Goal: Task Accomplishment & Management: Manage account settings

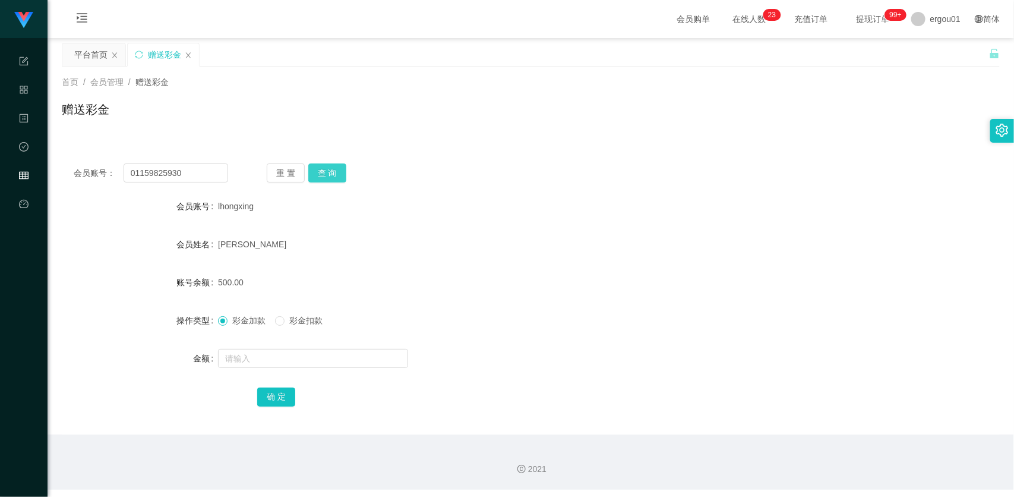
type input "01159825930"
click at [335, 174] on button "查 询" at bounding box center [327, 172] width 38 height 19
click at [313, 345] on form "会员账号 01159825930 会员姓名 账号余额 0.00 操作类型 彩金加款 彩金扣款 金额 确 定" at bounding box center [531, 301] width 938 height 214
click at [313, 348] on div at bounding box center [491, 358] width 547 height 24
drag, startPoint x: 312, startPoint y: 359, endPoint x: 309, endPoint y: 369, distance: 10.0
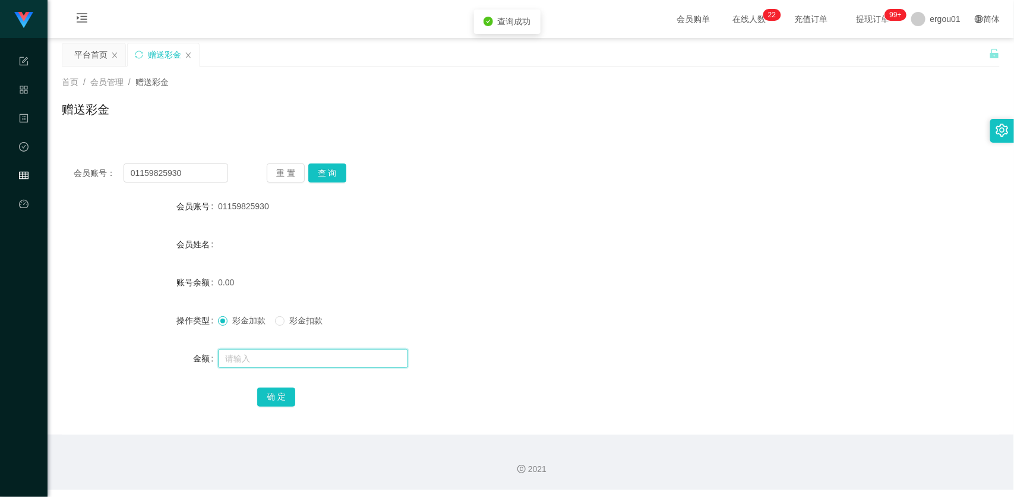
click at [312, 359] on input "text" at bounding box center [313, 358] width 190 height 19
type input "100"
click at [275, 396] on button "确 定" at bounding box center [276, 396] width 38 height 19
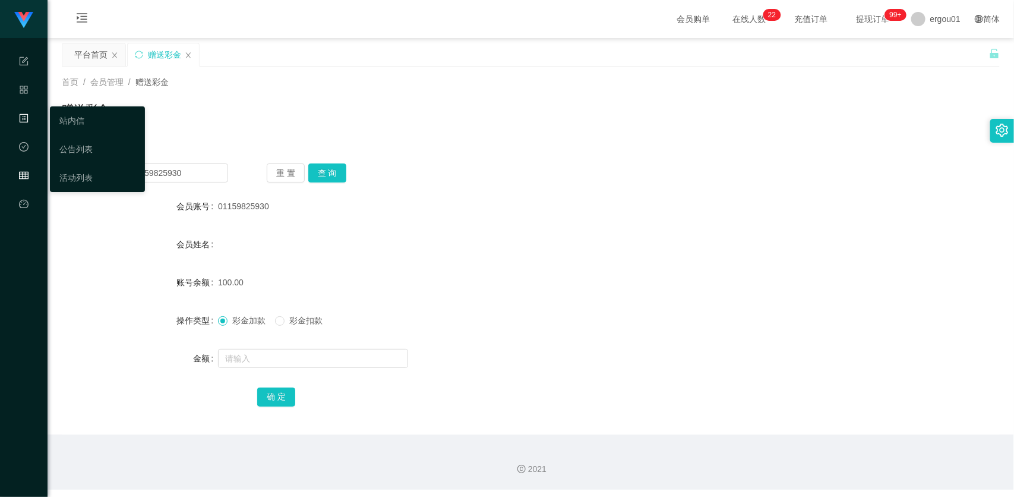
click at [24, 119] on icon "图标: profile" at bounding box center [24, 118] width 10 height 10
click at [18, 83] on div "产品管理" at bounding box center [24, 90] width 48 height 24
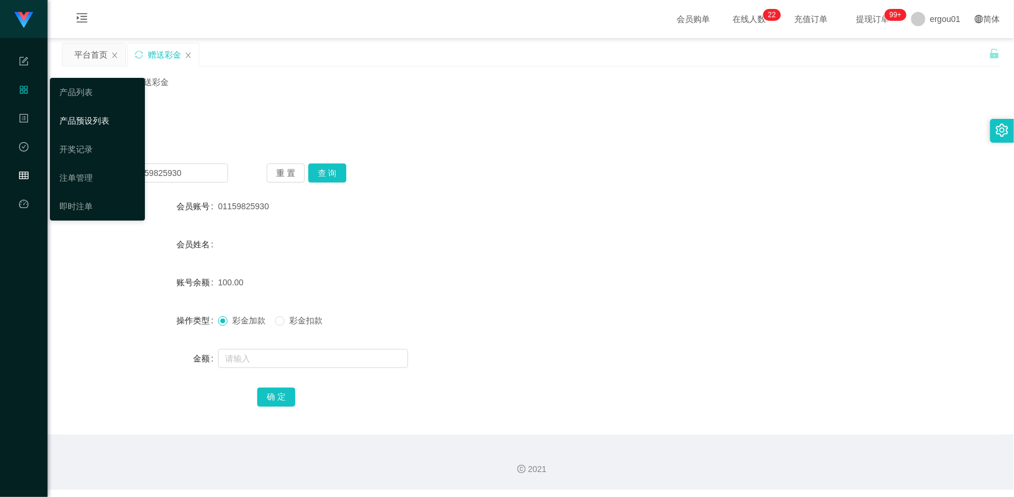
click at [101, 118] on link "产品预设列表" at bounding box center [97, 121] width 76 height 24
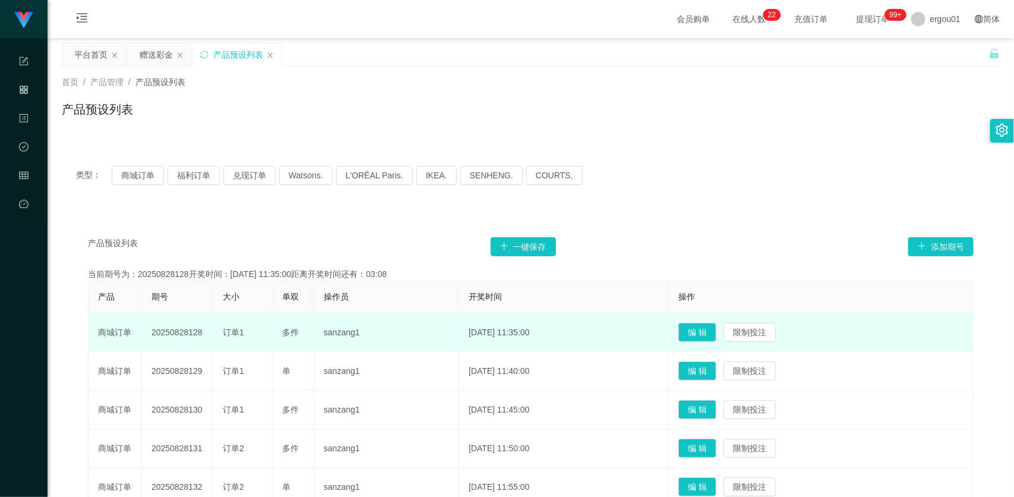
click at [506, 330] on td "[DATE] 11:35:00" at bounding box center [564, 332] width 210 height 39
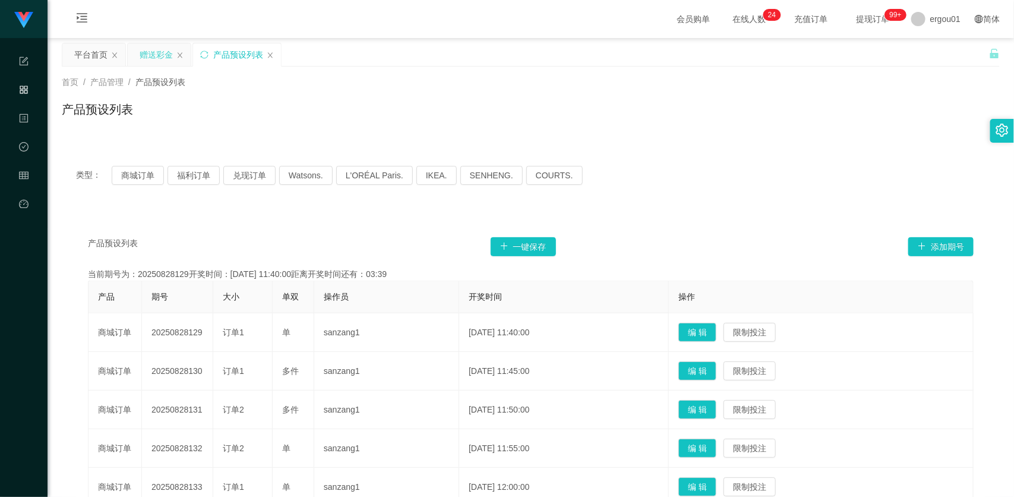
click at [157, 64] on div "赠送彩金" at bounding box center [156, 54] width 33 height 23
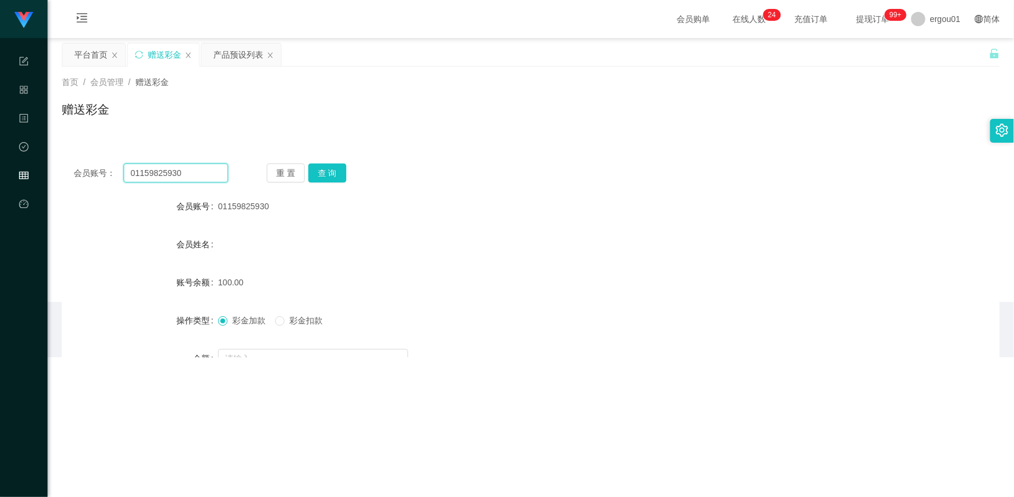
click at [163, 172] on input "01159825930" at bounding box center [176, 172] width 105 height 19
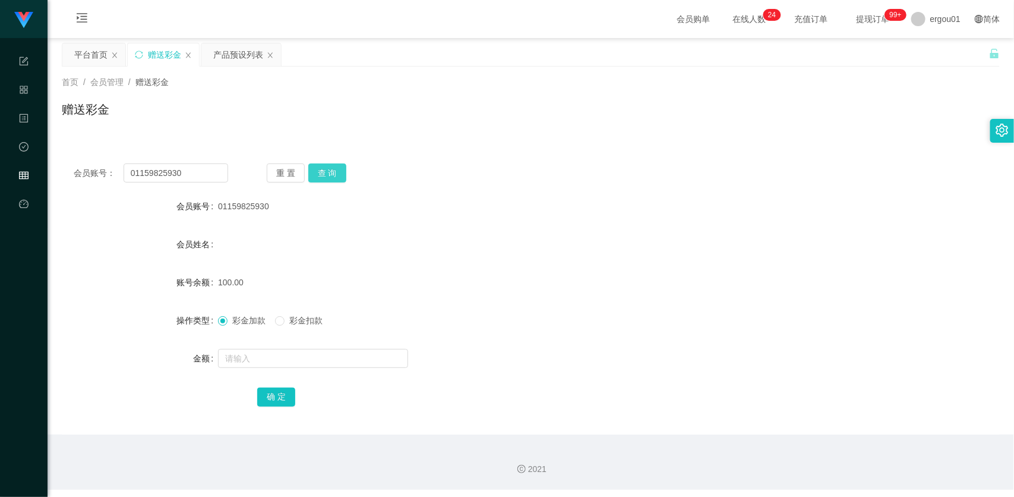
click at [324, 168] on button "查 询" at bounding box center [327, 172] width 38 height 19
click at [328, 168] on button "查 询" at bounding box center [327, 172] width 38 height 19
click at [276, 364] on input "text" at bounding box center [313, 358] width 190 height 19
type input "100"
click at [278, 402] on button "确 定" at bounding box center [276, 396] width 38 height 19
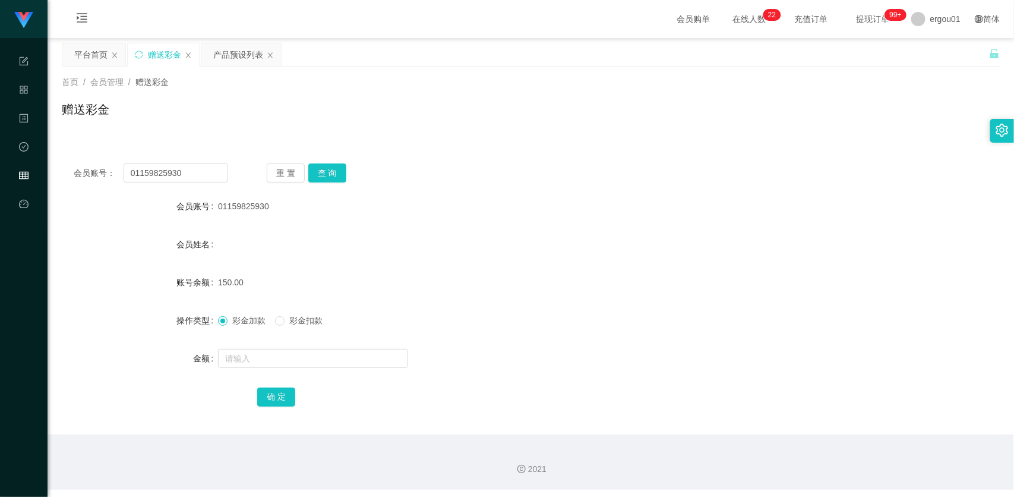
click at [318, 162] on div "会员账号： 01159825930 重 置 查 询 会员账号 01159825930 会员姓名 账号余额 150.00 操作类型 彩金加款 彩金扣款 金额 确…" at bounding box center [531, 293] width 938 height 283
click at [324, 169] on button "查 询" at bounding box center [327, 172] width 38 height 19
drag, startPoint x: 288, startPoint y: 339, endPoint x: 290, endPoint y: 332, distance: 7.3
click at [288, 337] on form "会员账号 01159825930 会员姓名 账号余额 150.00 操作类型 彩金加款 彩金扣款 金额 确 定" at bounding box center [531, 301] width 938 height 214
click at [298, 318] on span "彩金扣款" at bounding box center [306, 321] width 43 height 10
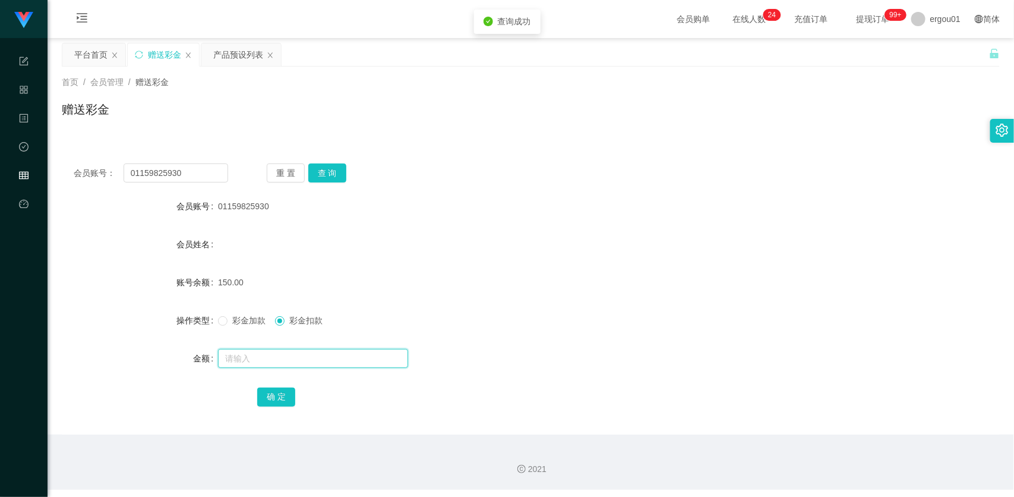
drag, startPoint x: 265, startPoint y: 387, endPoint x: 283, endPoint y: 357, distance: 35.2
click at [266, 381] on form "会员账号 01159825930 会员姓名 账号余额 150.00 操作类型 彩金加款 彩金扣款 金额 确 定" at bounding box center [531, 301] width 938 height 214
type input "100"
click at [327, 173] on button "查 询" at bounding box center [327, 172] width 38 height 19
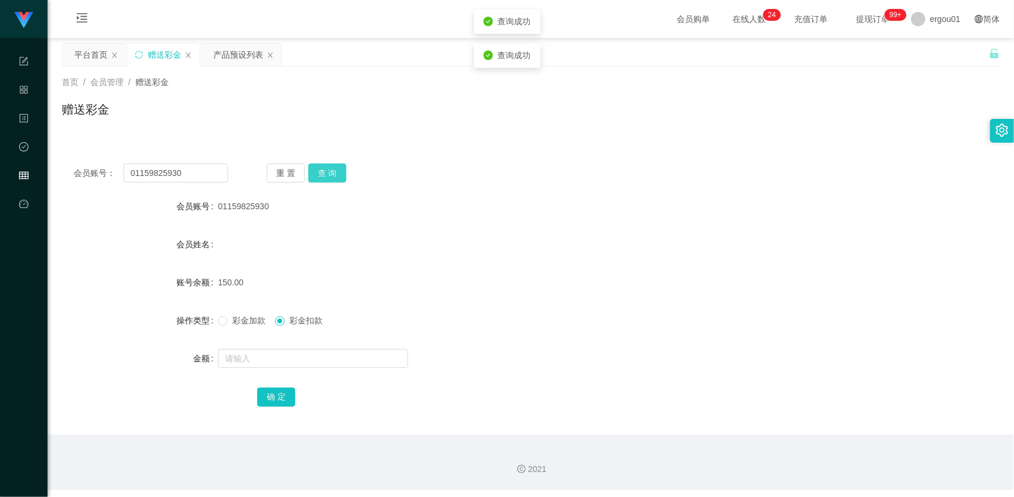
click at [327, 173] on button "查 询" at bounding box center [327, 172] width 38 height 19
click at [298, 182] on button "重 置" at bounding box center [286, 172] width 38 height 19
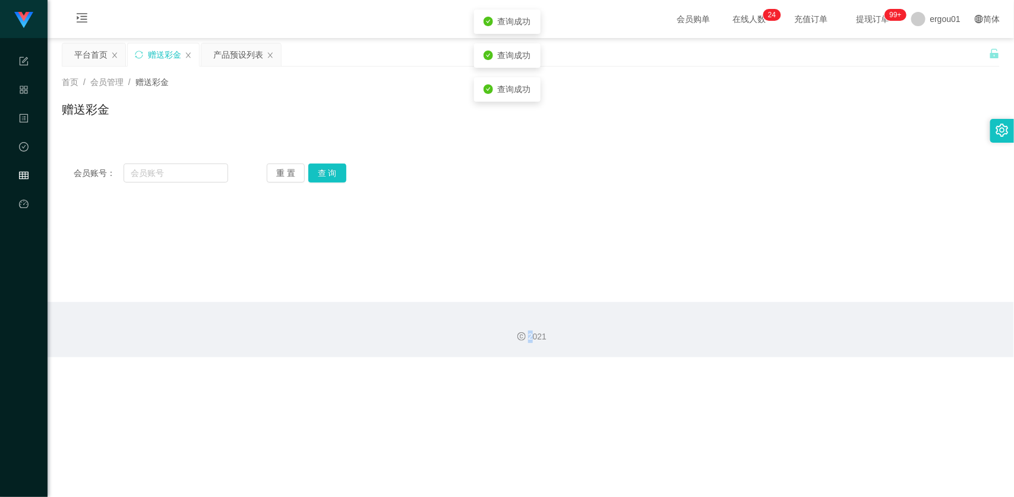
click at [301, 182] on div "会员账号： 重 置 查 询 会员账号 01159825930 会员姓名 账号余额 150.00 操作类型 彩金加款 彩金扣款 金额 确 定" at bounding box center [531, 173] width 938 height 43
click at [165, 180] on input "text" at bounding box center [176, 172] width 105 height 19
click at [196, 177] on input "text" at bounding box center [176, 172] width 105 height 19
paste input "01159825930"
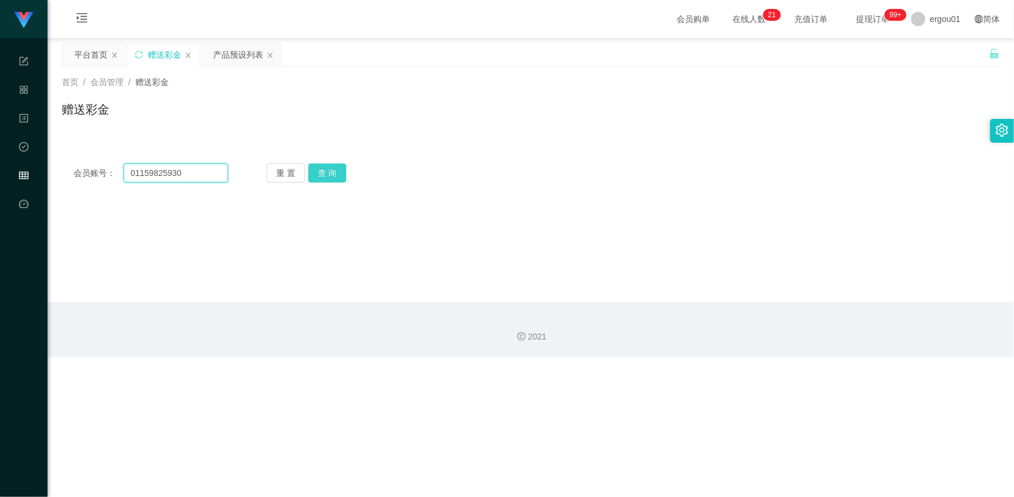
type input "01159825930"
click at [335, 171] on button "查 询" at bounding box center [327, 172] width 38 height 19
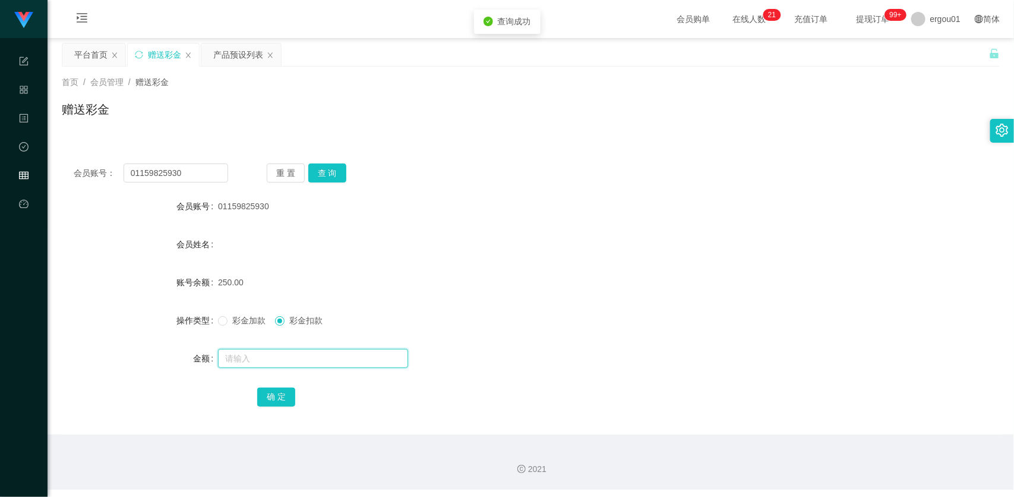
click at [283, 352] on input "text" at bounding box center [313, 358] width 190 height 19
type input "100"
click at [272, 405] on button "确 定" at bounding box center [276, 396] width 38 height 19
drag, startPoint x: 195, startPoint y: 180, endPoint x: 199, endPoint y: 173, distance: 7.7
click at [195, 180] on input "01159825930" at bounding box center [176, 172] width 105 height 19
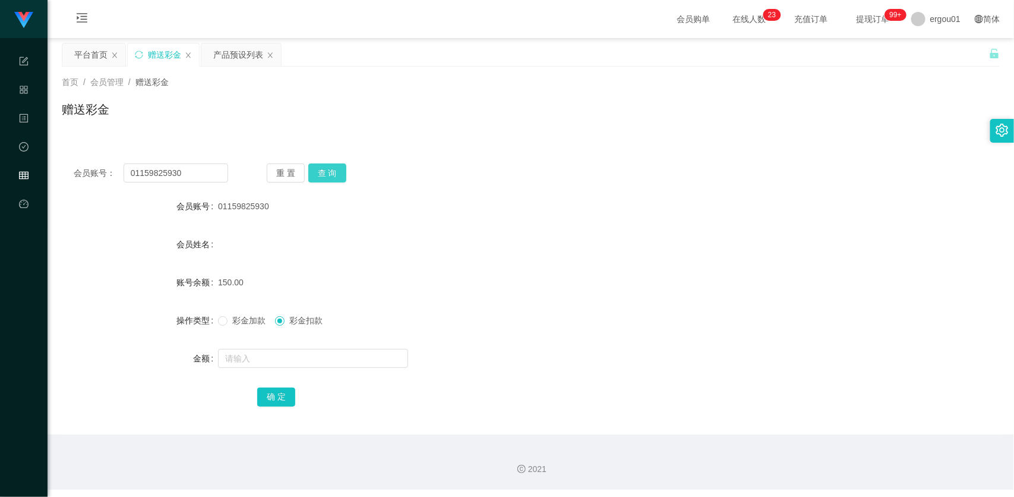
click at [314, 174] on button "查 询" at bounding box center [327, 172] width 38 height 19
drag, startPoint x: 509, startPoint y: 244, endPoint x: 466, endPoint y: 234, distance: 43.5
click at [509, 244] on div "[PERSON_NAME]" at bounding box center [491, 244] width 547 height 24
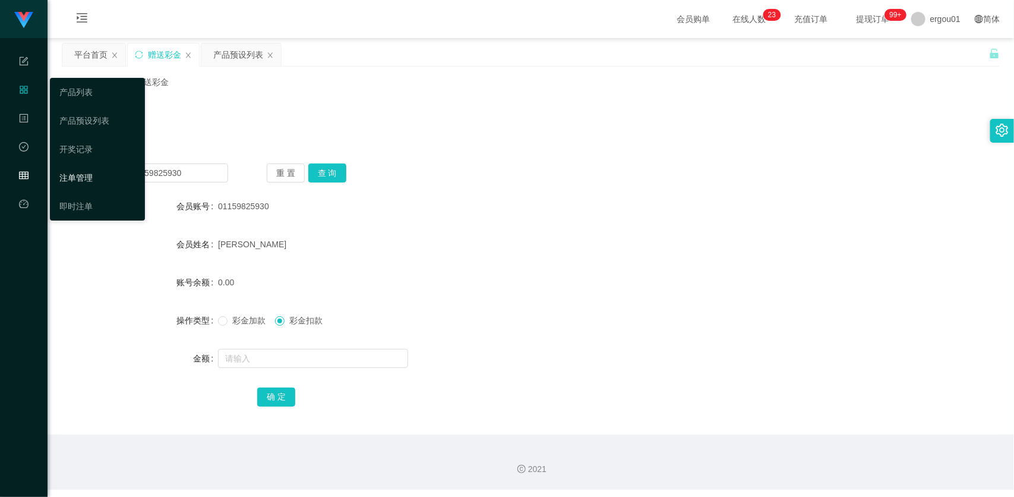
click at [90, 173] on link "注单管理" at bounding box center [97, 178] width 76 height 24
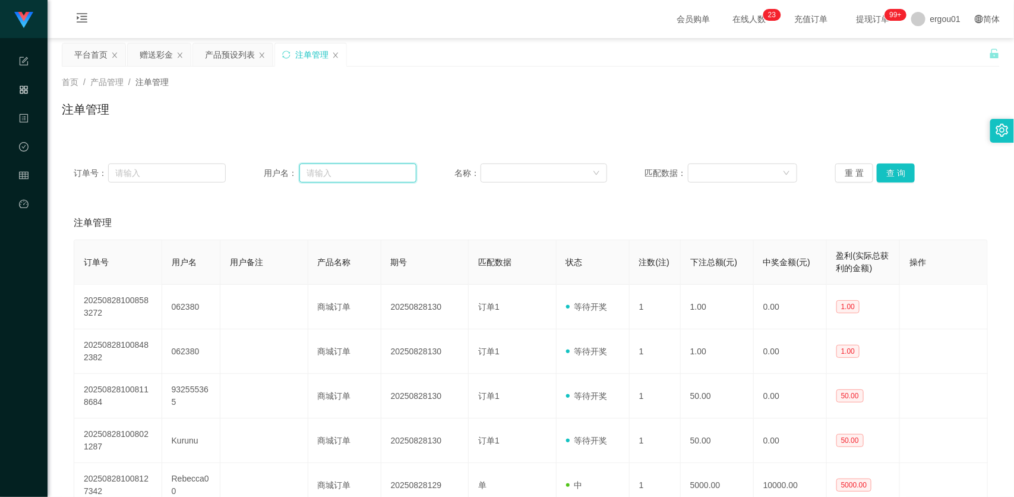
drag, startPoint x: 337, startPoint y: 173, endPoint x: 327, endPoint y: 173, distance: 10.1
click at [337, 173] on input "text" at bounding box center [357, 172] width 117 height 19
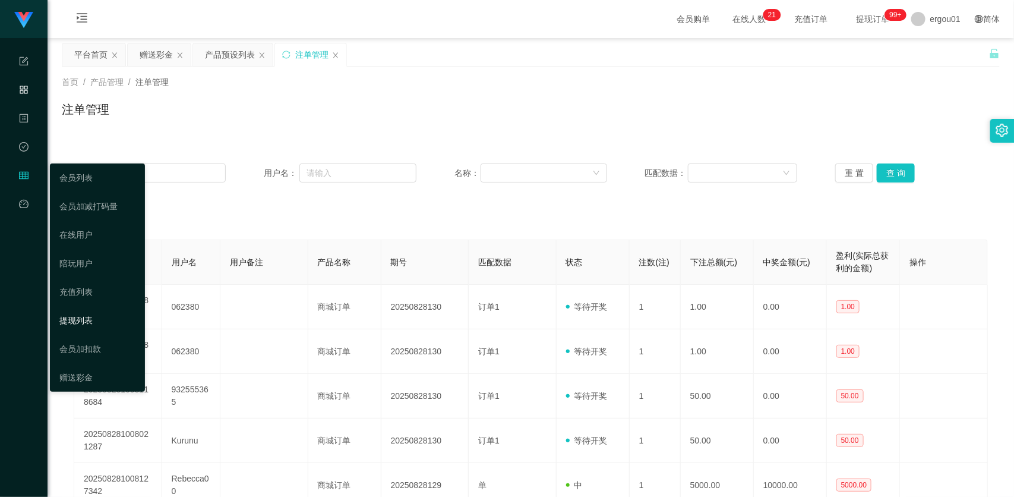
click at [91, 315] on link "提现列表" at bounding box center [97, 320] width 76 height 24
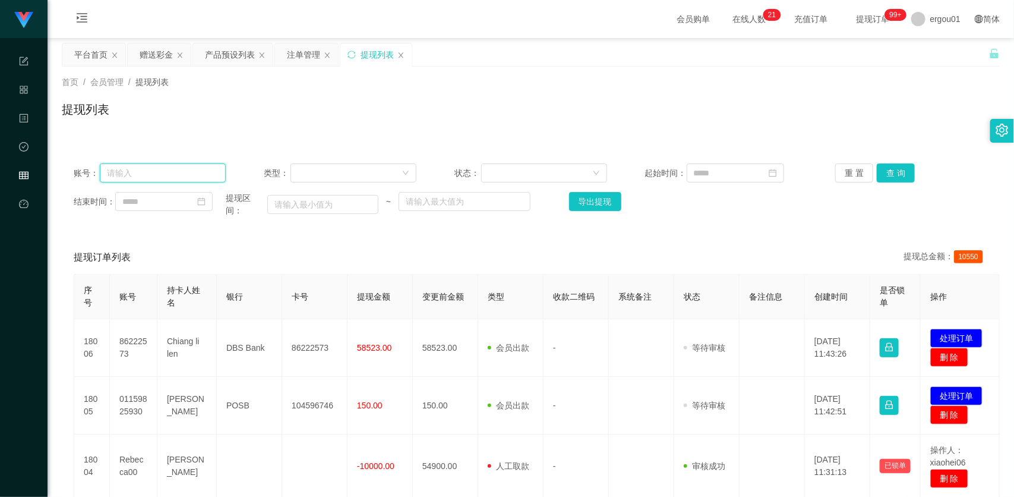
click at [204, 175] on input "text" at bounding box center [163, 172] width 127 height 19
paste input "01159825930"
type input "01159825930"
click at [326, 53] on icon "图标: close" at bounding box center [327, 55] width 7 height 7
click at [888, 169] on button "查 询" at bounding box center [896, 172] width 38 height 19
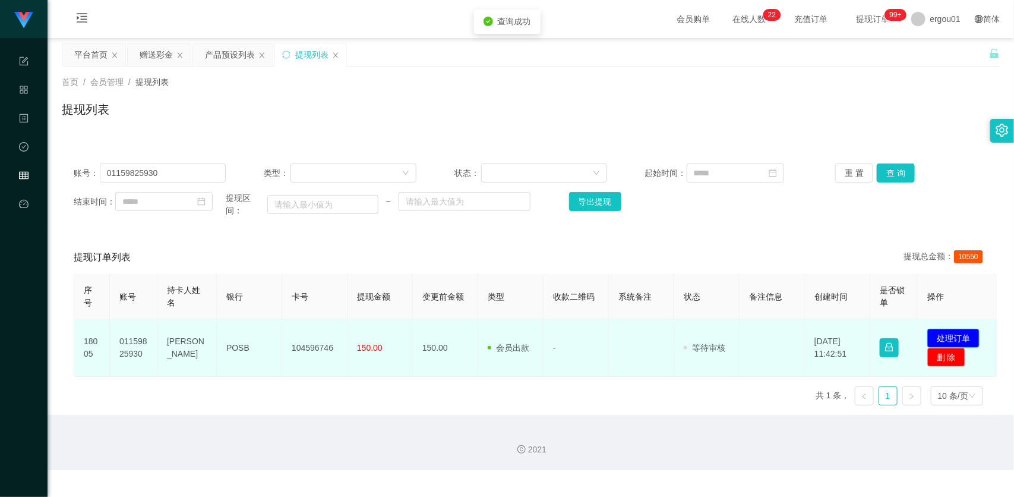
click at [955, 340] on button "处理订单" at bounding box center [953, 338] width 52 height 19
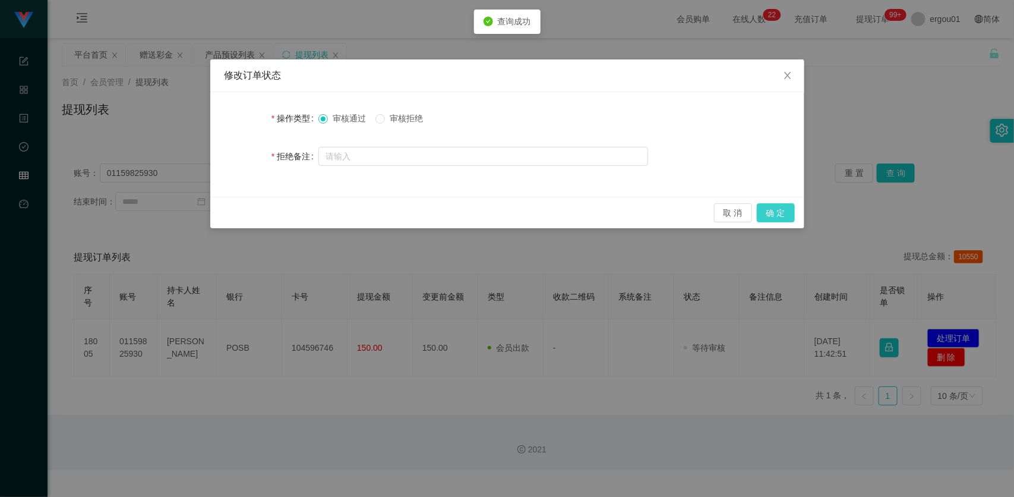
drag, startPoint x: 765, startPoint y: 208, endPoint x: 768, endPoint y: 198, distance: 10.5
click at [765, 208] on button "确 定" at bounding box center [776, 212] width 38 height 19
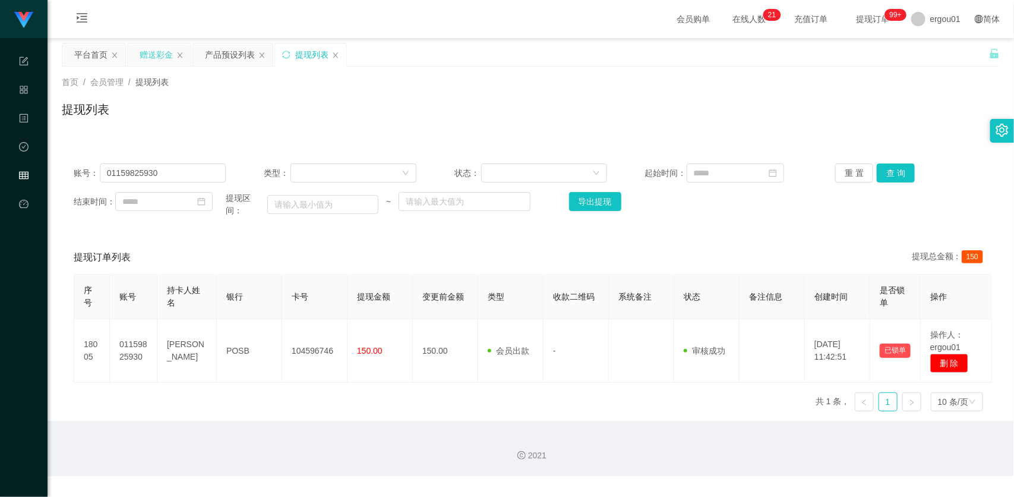
click at [143, 45] on div "赠送彩金" at bounding box center [156, 54] width 33 height 23
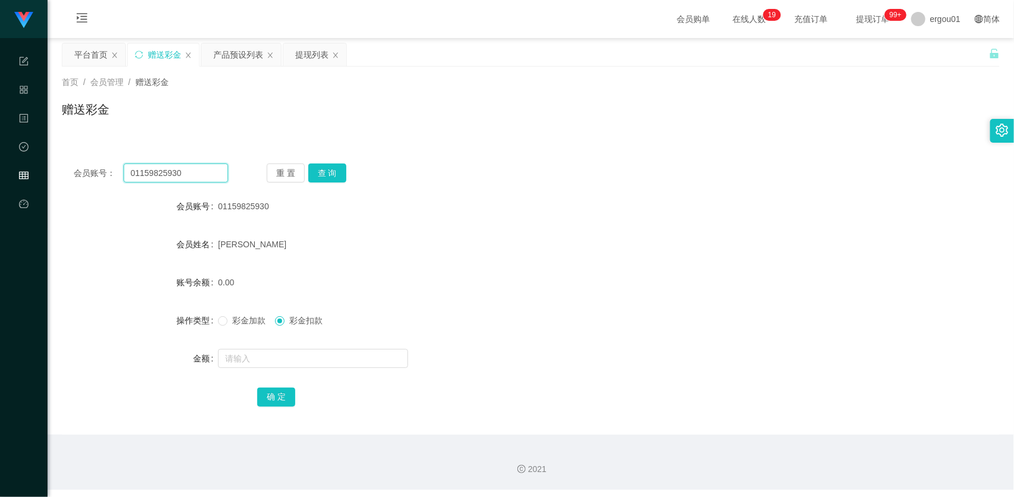
click at [186, 171] on input "01159825930" at bounding box center [176, 172] width 105 height 19
paste input "81187333"
type input "81187333"
drag, startPoint x: 329, startPoint y: 176, endPoint x: 324, endPoint y: 200, distance: 23.7
click at [331, 176] on button "查 询" at bounding box center [327, 172] width 38 height 19
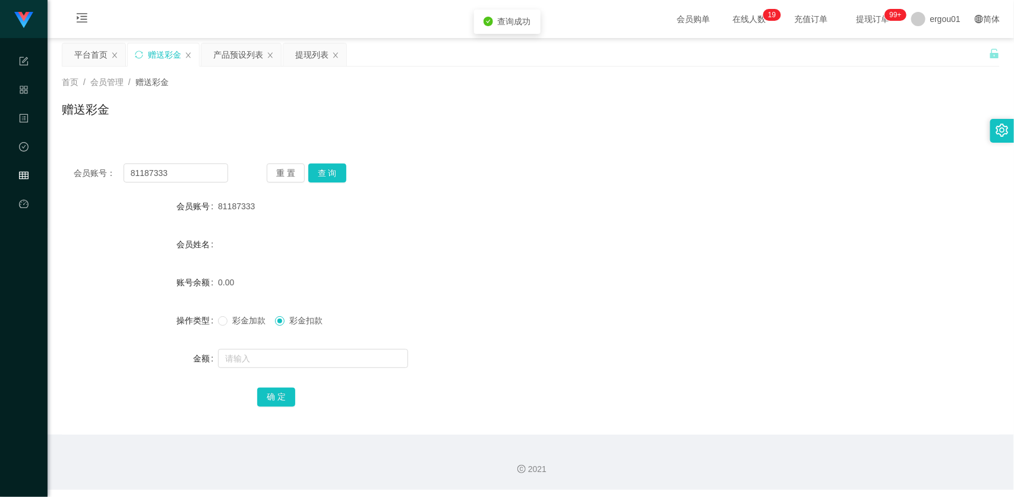
drag, startPoint x: 255, startPoint y: 319, endPoint x: 258, endPoint y: 339, distance: 20.4
click at [256, 319] on span "彩金加款" at bounding box center [249, 321] width 43 height 10
click at [263, 362] on input "text" at bounding box center [313, 358] width 190 height 19
type input "100"
click at [282, 397] on button "确 定" at bounding box center [276, 396] width 38 height 19
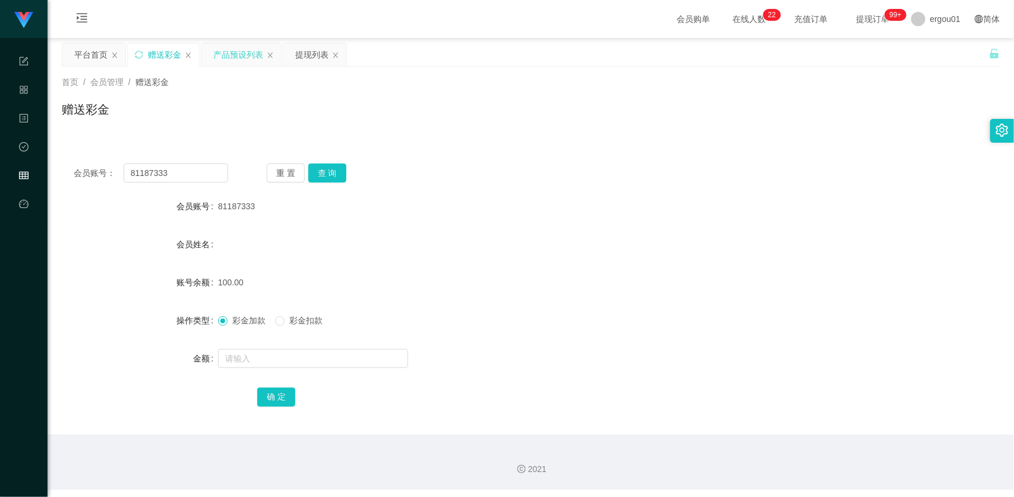
click at [247, 53] on div "产品预设列表" at bounding box center [238, 54] width 50 height 23
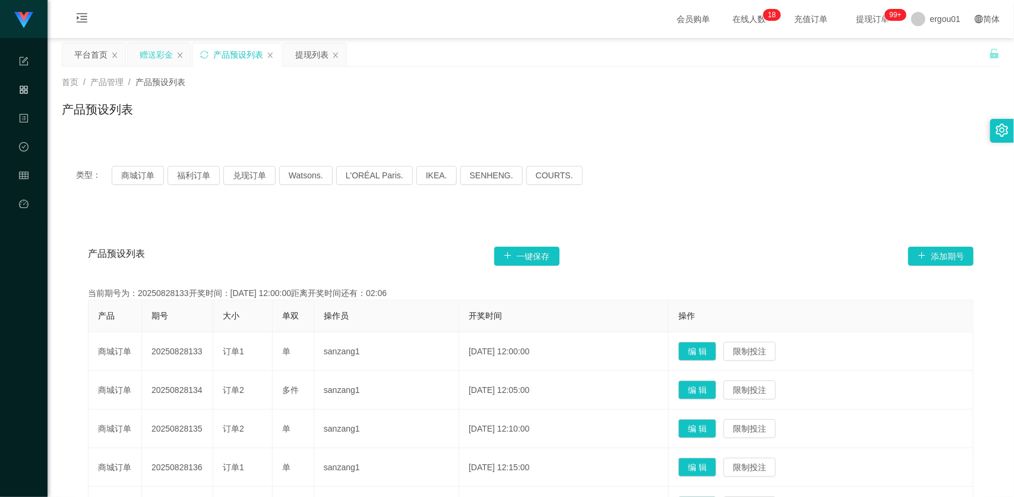
click at [155, 53] on div "赠送彩金" at bounding box center [156, 54] width 33 height 23
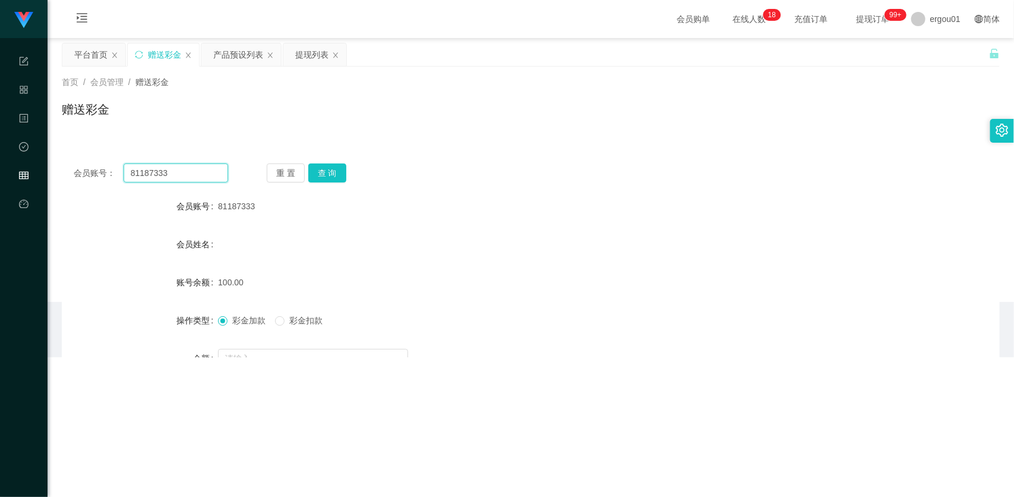
click at [212, 175] on input "81187333" at bounding box center [176, 172] width 105 height 19
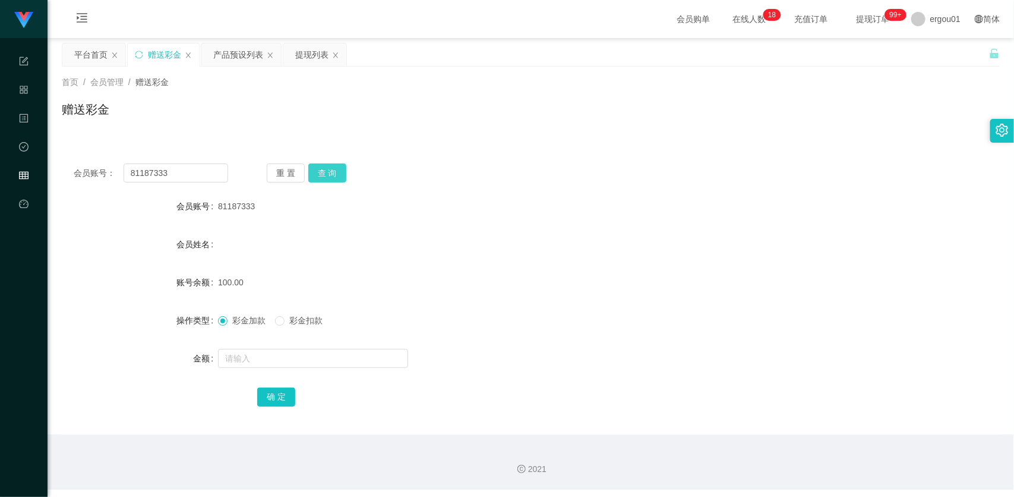
click at [325, 174] on button "查 询" at bounding box center [327, 172] width 38 height 19
click at [303, 51] on div "提现列表" at bounding box center [311, 54] width 33 height 23
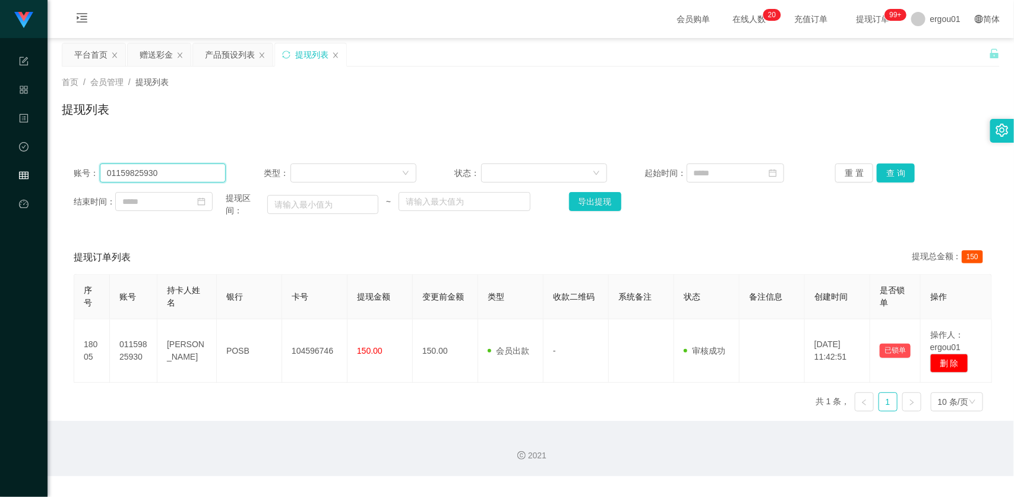
click at [191, 176] on input "01159825930" at bounding box center [163, 172] width 127 height 19
paste input "81187333"
type input "81187333"
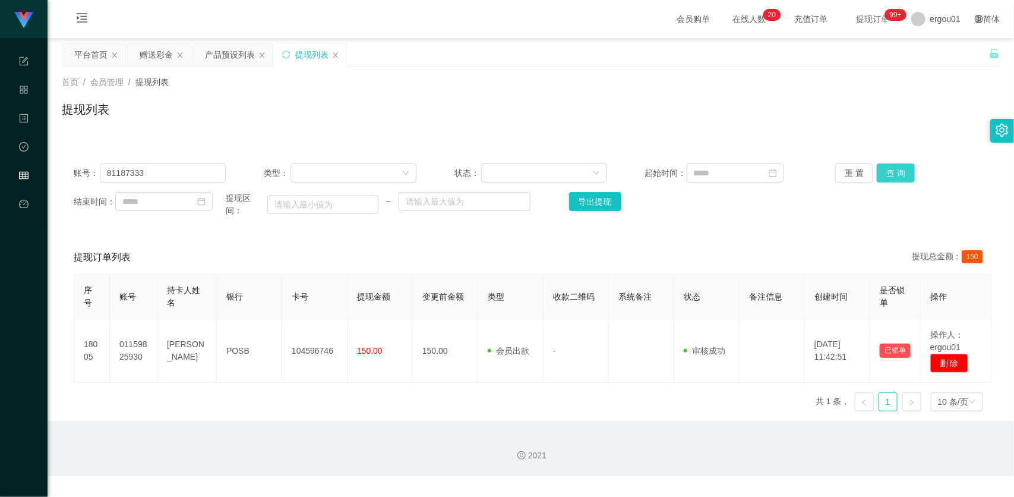
click at [901, 169] on button "查 询" at bounding box center [896, 172] width 38 height 19
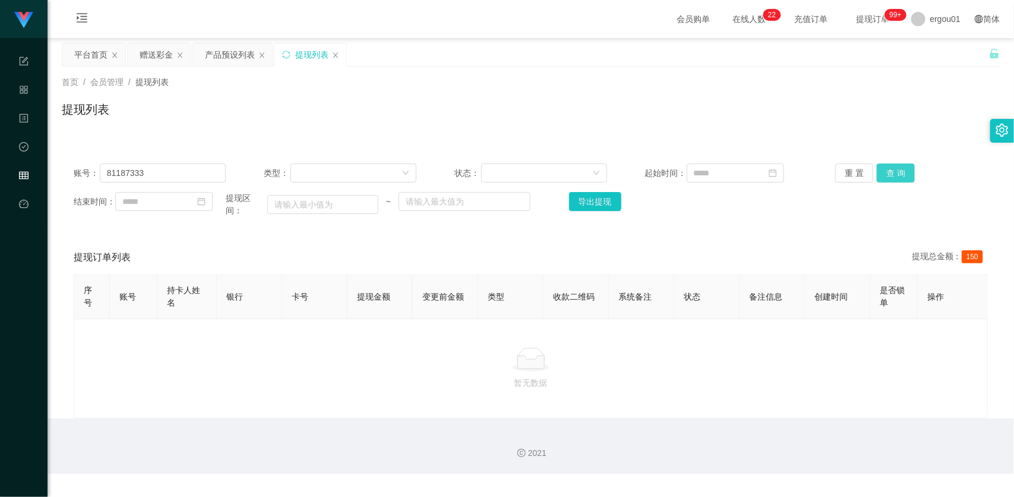
click at [898, 168] on button "查 询" at bounding box center [896, 172] width 38 height 19
click at [137, 165] on input "81187333" at bounding box center [163, 172] width 127 height 19
click at [167, 64] on div "赠送彩金" at bounding box center [156, 54] width 33 height 23
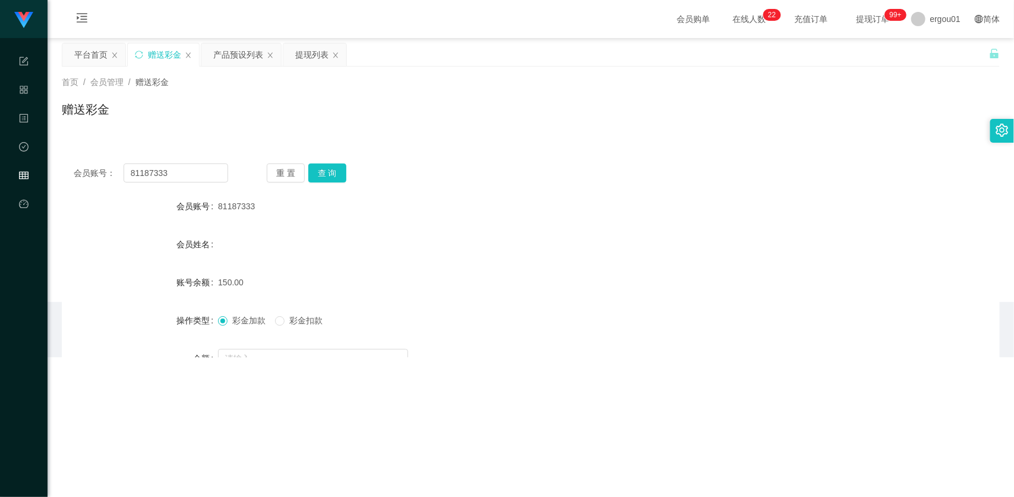
click at [217, 160] on div "会员账号： 81187333 重 置 查 询 会员账号 81187333 会员姓名 账号余额 150.00 操作类型 彩金加款 彩金扣款 金额 确 定" at bounding box center [531, 293] width 938 height 283
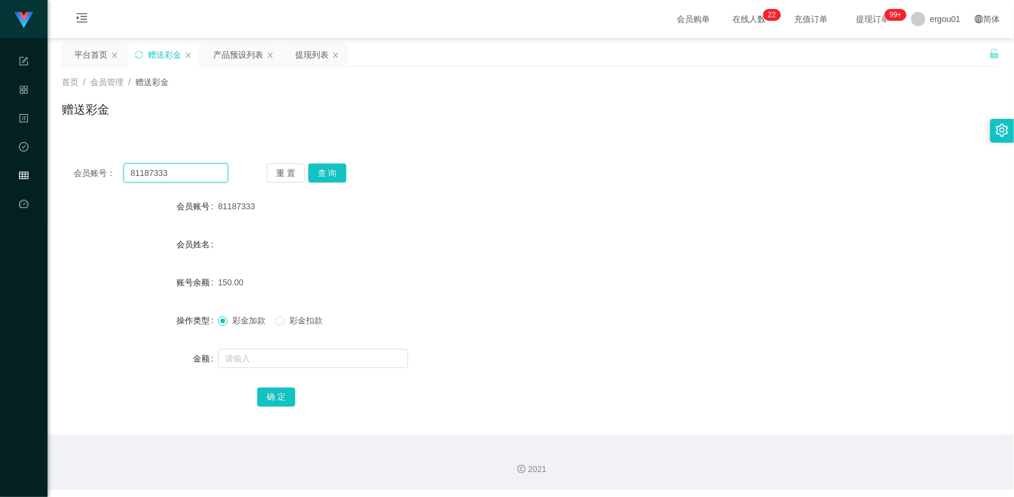
click at [204, 175] on input "81187333" at bounding box center [176, 172] width 105 height 19
click at [326, 165] on button "查 询" at bounding box center [327, 172] width 38 height 19
click at [276, 340] on form "会员账号 81187333 会员姓名 [PERSON_NAME] 账号余额 150.00 操作类型 彩金加款 彩金扣款 金额 确 定" at bounding box center [531, 301] width 938 height 214
click at [290, 324] on span "彩金扣款" at bounding box center [306, 321] width 43 height 10
click at [277, 348] on form "会员账号 81187333 会员姓名 [PERSON_NAME] 账号余额 150.00 操作类型 彩金加款 彩金扣款 金额 确 定" at bounding box center [531, 301] width 938 height 214
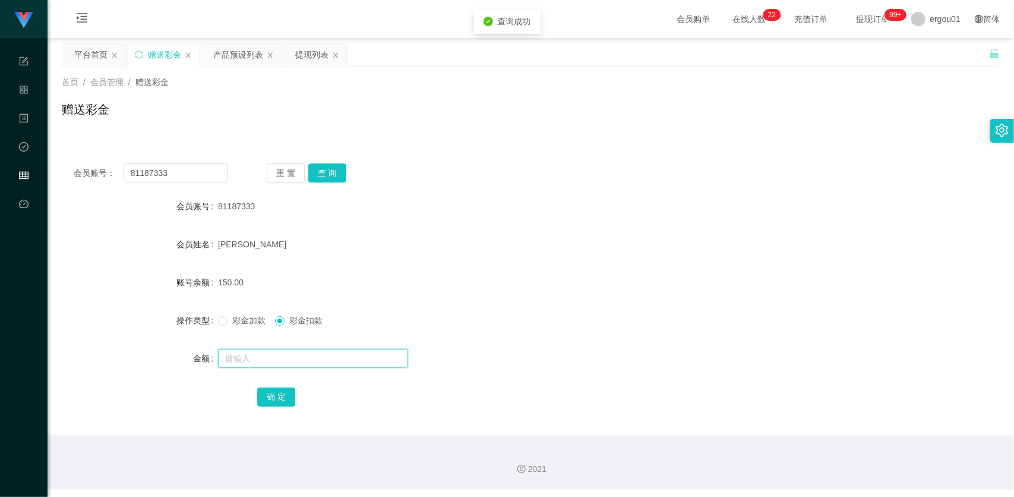
click at [309, 357] on input "text" at bounding box center [313, 358] width 190 height 19
type input "150"
click at [280, 393] on button "确 定" at bounding box center [276, 396] width 38 height 19
click at [548, 411] on div "会员账号： 81187333 重 置 查 询 会员账号 81187333 会员姓名 [PERSON_NAME] 账号余额 0.00 操作类型 彩金加款 彩金扣…" at bounding box center [531, 293] width 938 height 283
drag, startPoint x: 200, startPoint y: 172, endPoint x: 257, endPoint y: 175, distance: 57.7
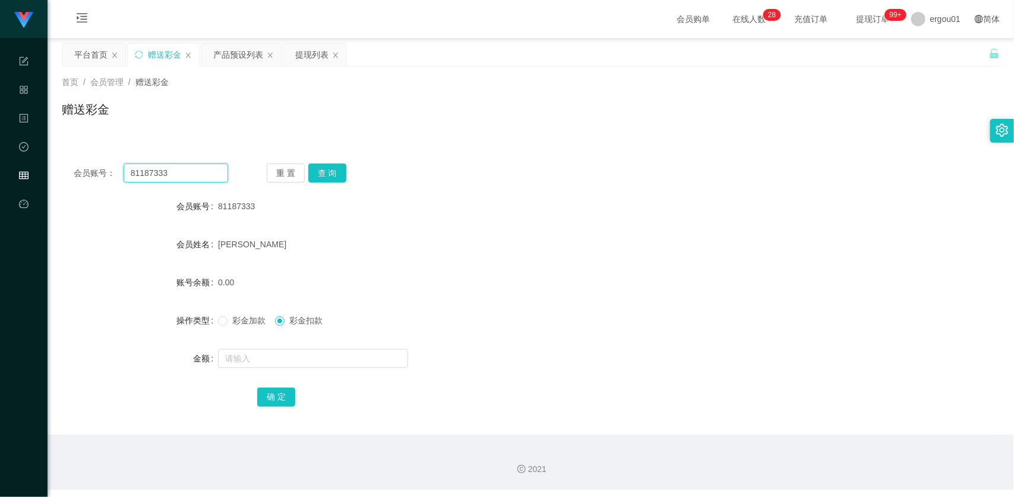
click at [200, 172] on input "81187333" at bounding box center [176, 172] width 105 height 19
paste input "97382"
type input "81973823"
click at [327, 176] on button "查 询" at bounding box center [327, 172] width 38 height 19
click at [280, 351] on input "text" at bounding box center [313, 358] width 190 height 19
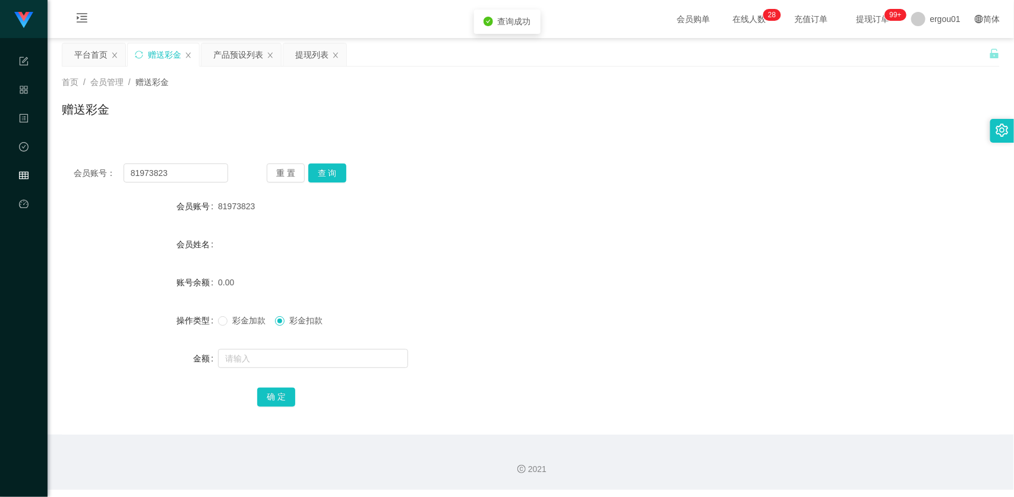
click at [250, 318] on span "彩金加款" at bounding box center [249, 321] width 43 height 10
click at [271, 358] on input "text" at bounding box center [313, 358] width 190 height 19
type input "100"
click at [269, 397] on button "确 定" at bounding box center [276, 396] width 38 height 19
click at [229, 54] on div "产品预设列表" at bounding box center [238, 54] width 50 height 23
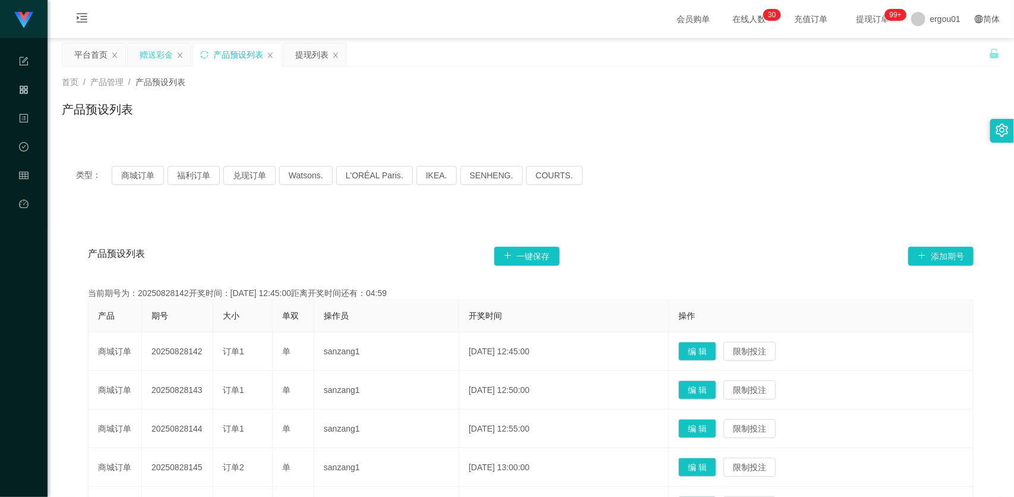
click at [163, 46] on div "赠送彩金" at bounding box center [156, 54] width 33 height 23
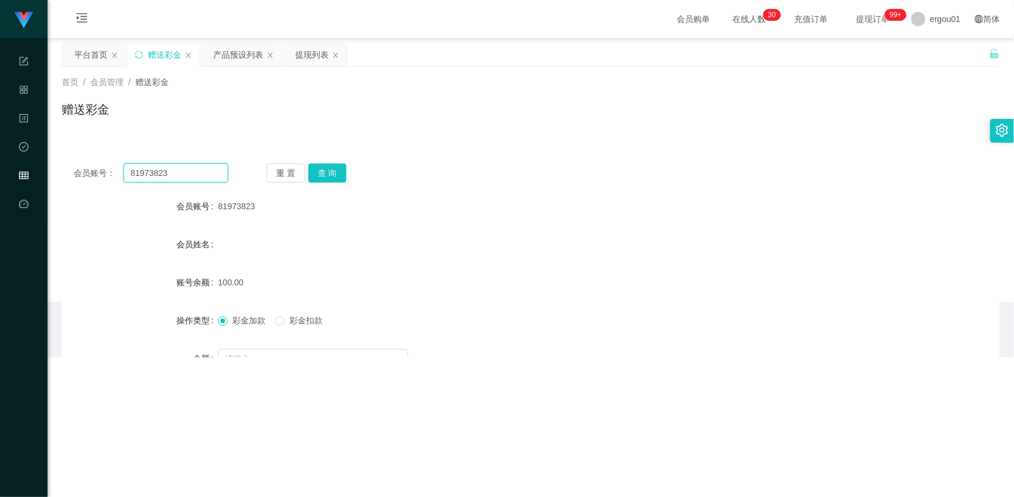
click at [182, 175] on input "81973823" at bounding box center [176, 172] width 105 height 19
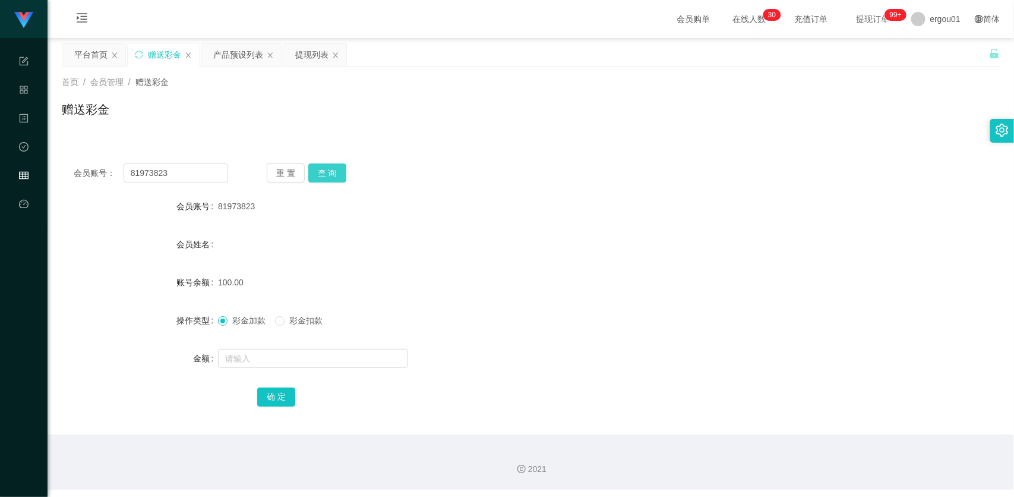
click at [324, 173] on button "查 询" at bounding box center [327, 172] width 38 height 19
click at [278, 357] on input "text" at bounding box center [313, 358] width 190 height 19
click at [330, 172] on button "查 询" at bounding box center [327, 172] width 38 height 19
click at [177, 173] on input "81973823" at bounding box center [176, 172] width 105 height 19
paste input "Ch888"
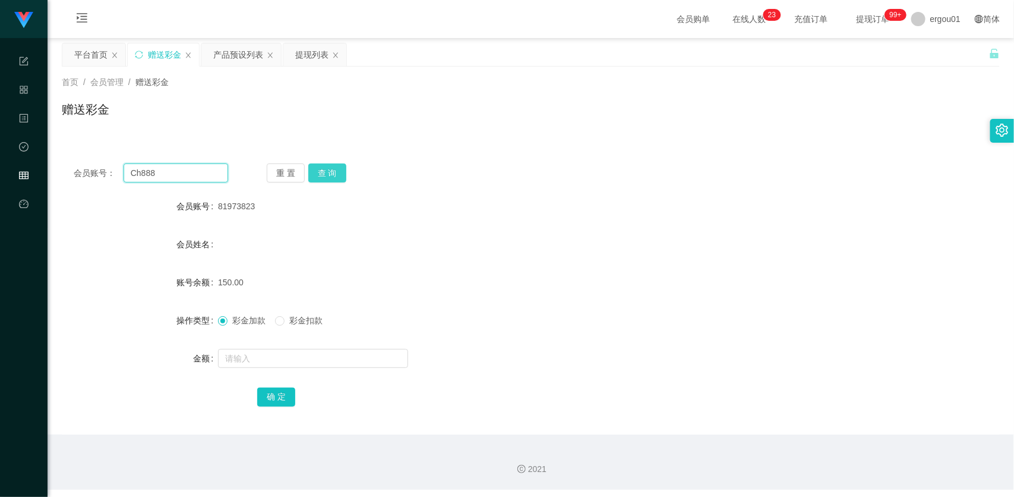
type input "Ch888"
click at [326, 176] on button "查 询" at bounding box center [327, 172] width 38 height 19
click at [298, 354] on input "text" at bounding box center [313, 358] width 190 height 19
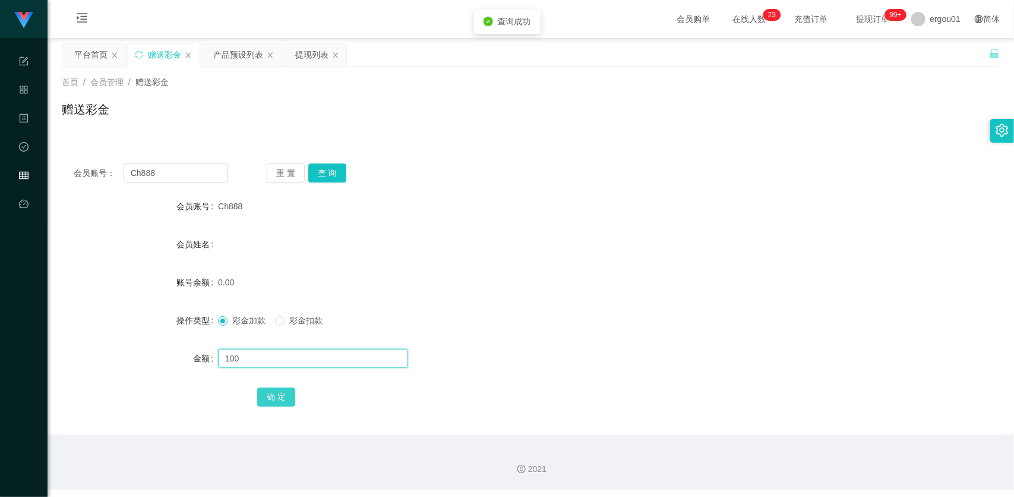
type input "100"
click at [287, 395] on button "确 定" at bounding box center [276, 396] width 38 height 19
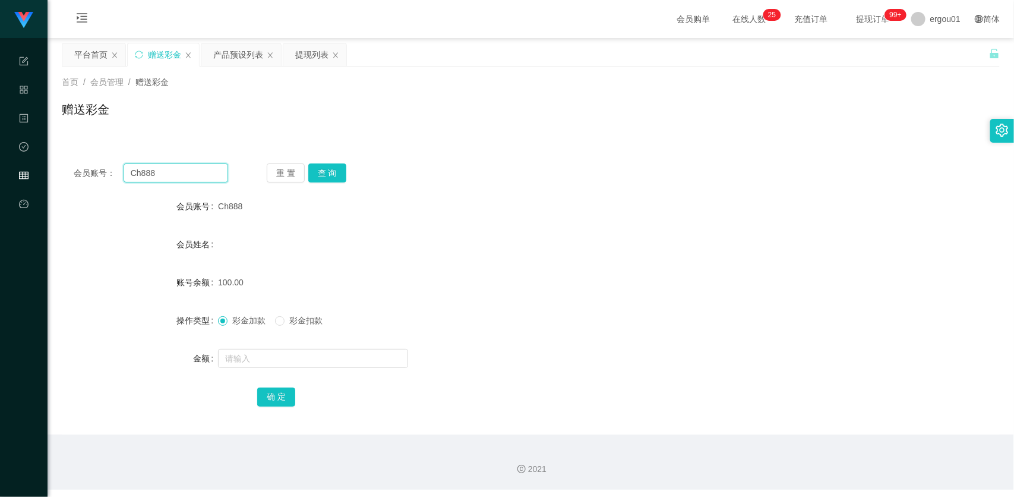
click at [195, 172] on input "Ch888" at bounding box center [176, 172] width 105 height 19
paste input "81228372"
type input "81228372"
drag, startPoint x: 321, startPoint y: 174, endPoint x: 323, endPoint y: 200, distance: 25.6
click at [321, 174] on button "查 询" at bounding box center [327, 172] width 38 height 19
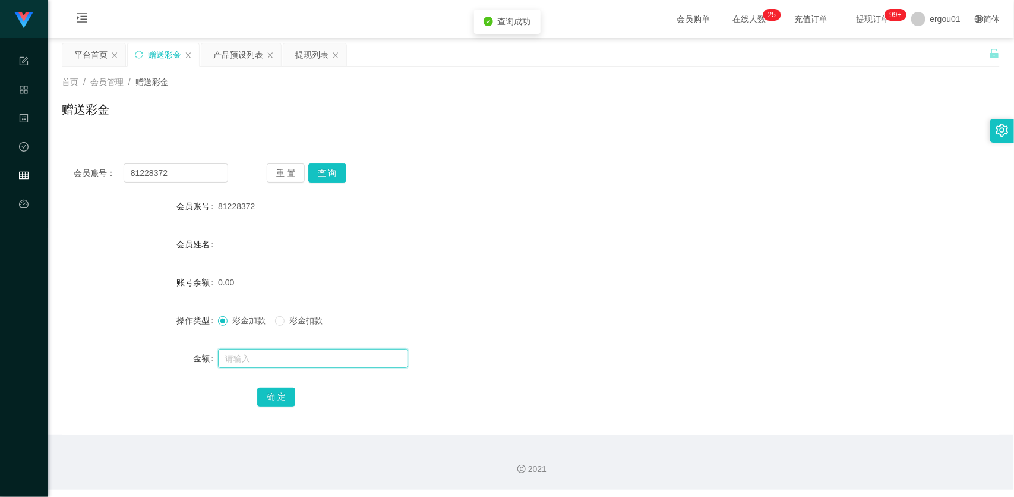
click at [285, 352] on input "text" at bounding box center [313, 358] width 190 height 19
type input "100"
click at [281, 389] on button "确 定" at bounding box center [276, 396] width 38 height 19
click at [197, 160] on div "会员账号： 81228372 重 置 查 询 会员账号 81228372 会员姓名 账号余额 100.00 操作类型 彩金加款 彩金扣款 金额 确 定" at bounding box center [531, 293] width 938 height 283
click at [330, 56] on div "提现列表" at bounding box center [314, 54] width 63 height 23
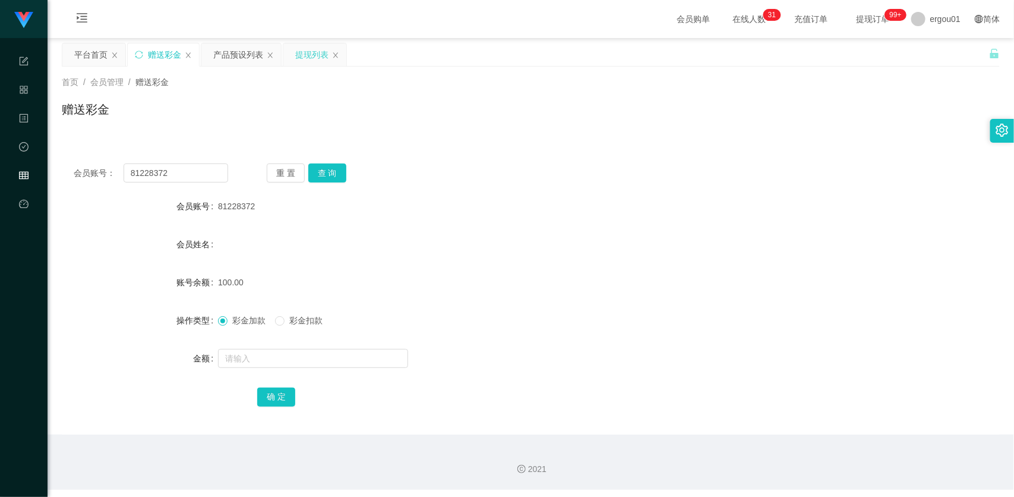
click at [308, 57] on div "提现列表" at bounding box center [311, 54] width 33 height 23
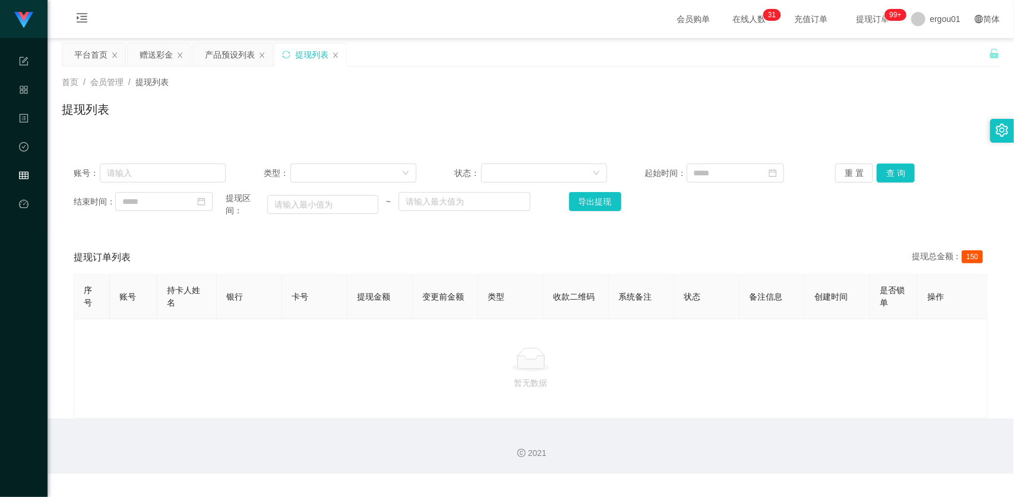
click at [217, 162] on div "账号： 类型： 状态： 起始时间： 重 置 查 询 结束时间： 提现区间： ~ 导出提现" at bounding box center [531, 190] width 938 height 77
click at [216, 168] on input "text" at bounding box center [163, 172] width 127 height 19
paste input "81973823"
type input "81973823"
click at [878, 172] on button "查 询" at bounding box center [896, 172] width 38 height 19
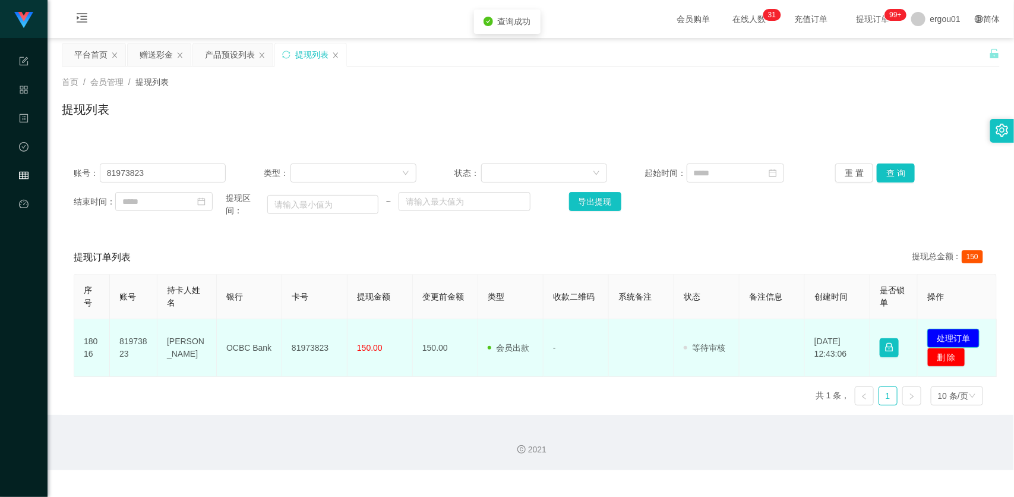
click at [952, 339] on button "处理订单" at bounding box center [953, 338] width 52 height 19
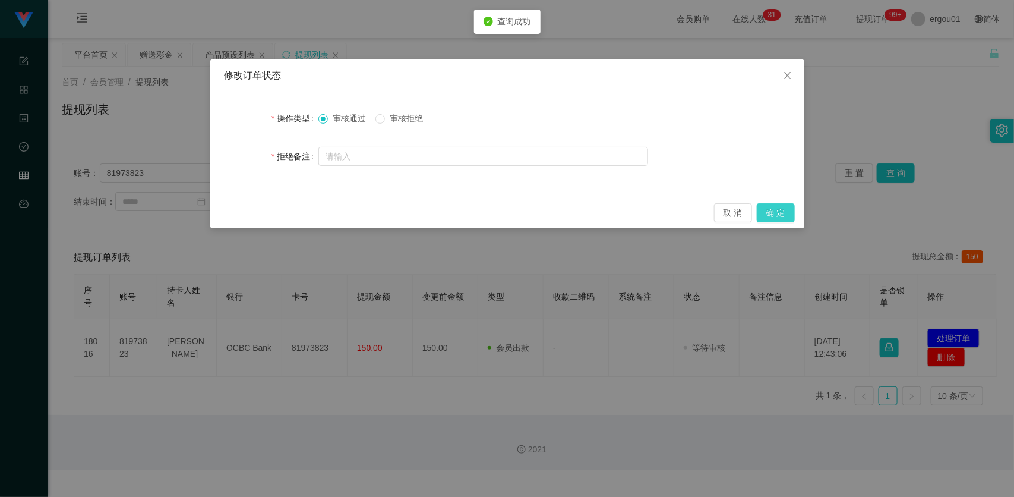
click at [775, 209] on button "确 定" at bounding box center [776, 212] width 38 height 19
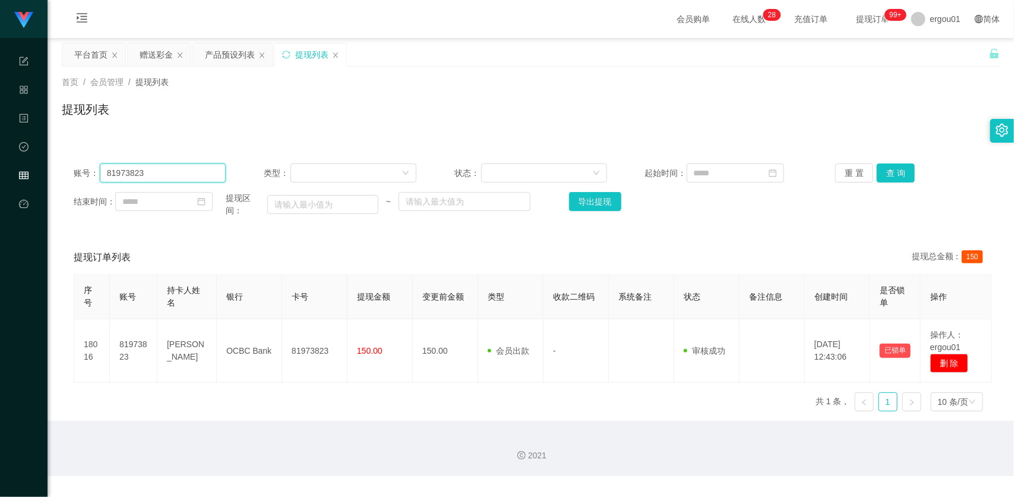
click at [194, 169] on input "81973823" at bounding box center [163, 172] width 127 height 19
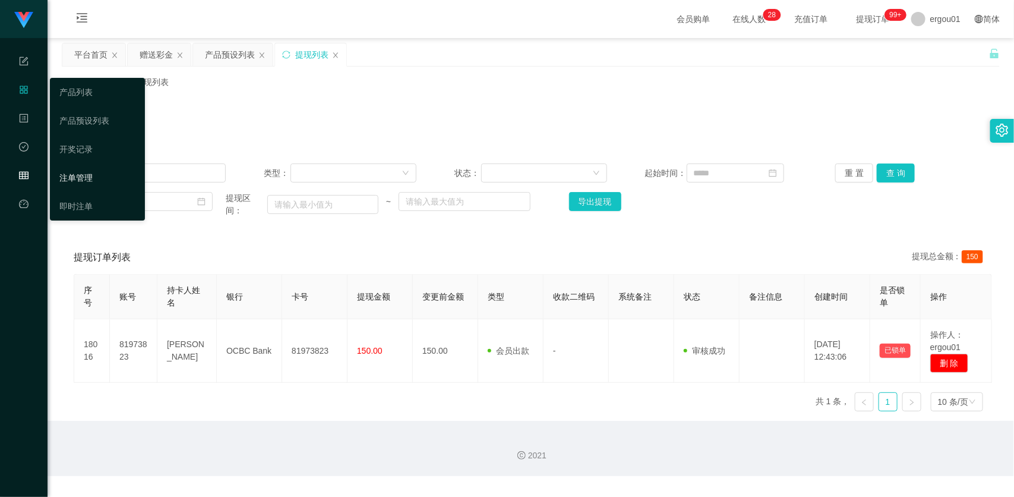
click at [103, 166] on link "注单管理" at bounding box center [97, 178] width 76 height 24
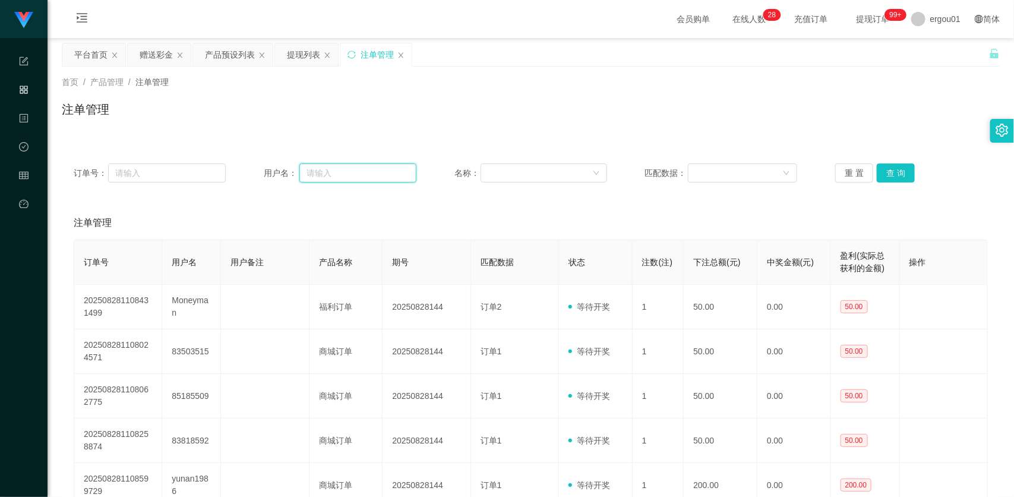
click at [316, 167] on input "text" at bounding box center [357, 172] width 117 height 19
paste input "Ch888"
click at [885, 175] on button "查 询" at bounding box center [896, 172] width 38 height 19
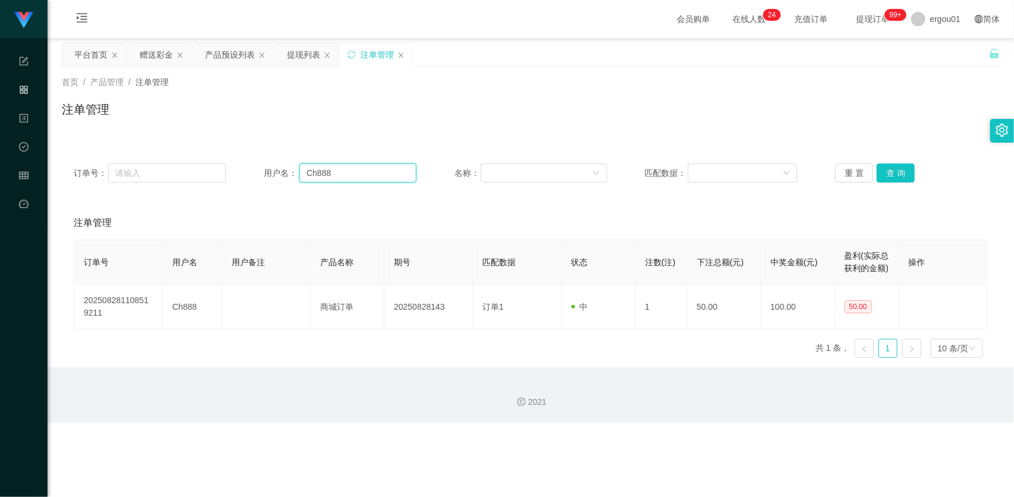
click at [359, 164] on input "Ch888" at bounding box center [357, 172] width 117 height 19
paste input "81228372"
type input "81228372"
click at [898, 179] on button "查 询" at bounding box center [896, 172] width 38 height 19
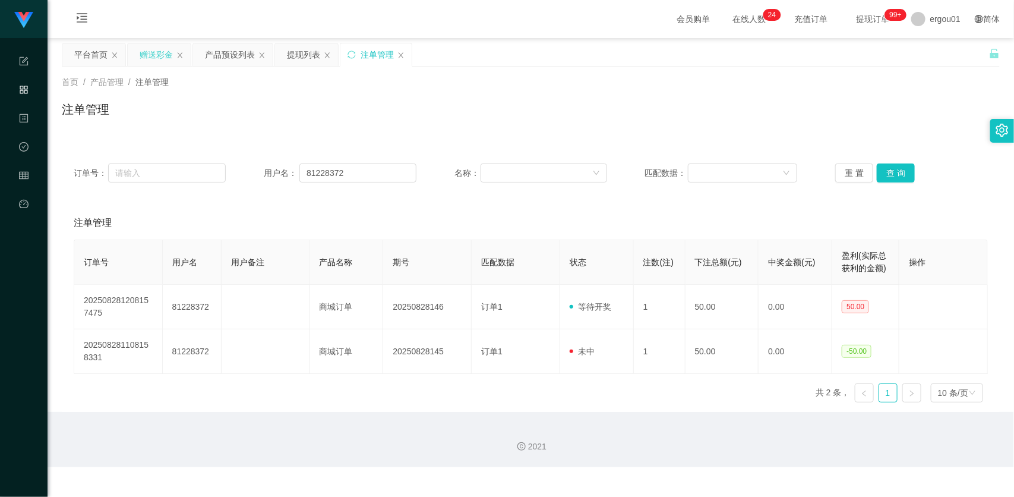
click at [156, 58] on div "赠送彩金" at bounding box center [156, 54] width 33 height 23
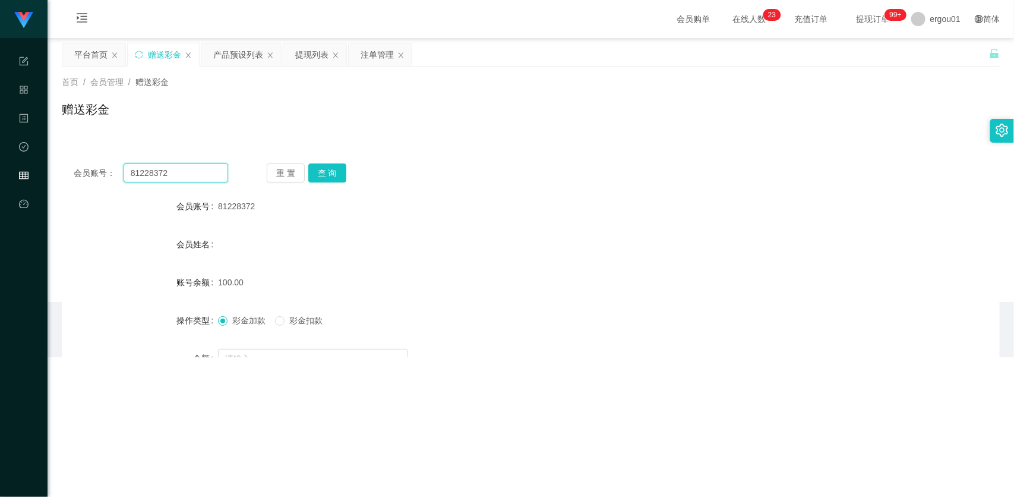
click at [209, 166] on input "81228372" at bounding box center [176, 172] width 105 height 19
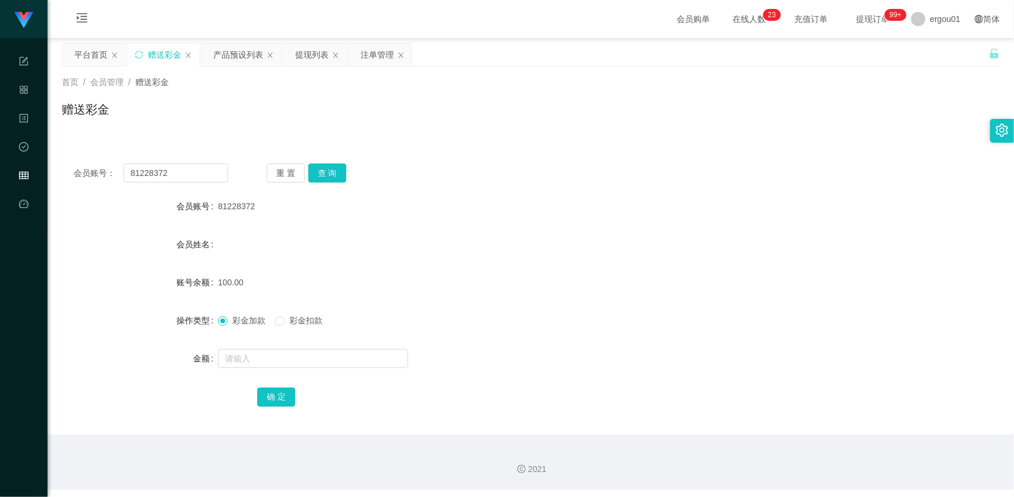
click at [324, 160] on div "会员账号： 81228372 重 置 查 询 会员账号 81228372 会员姓名 账号余额 100.00 操作类型 彩金加款 彩金扣款 金额 确 定" at bounding box center [531, 293] width 938 height 283
click at [330, 177] on button "查 询" at bounding box center [327, 172] width 38 height 19
click at [283, 361] on input "text" at bounding box center [313, 358] width 190 height 19
type input "150"
click at [276, 392] on button "确 定" at bounding box center [276, 396] width 38 height 19
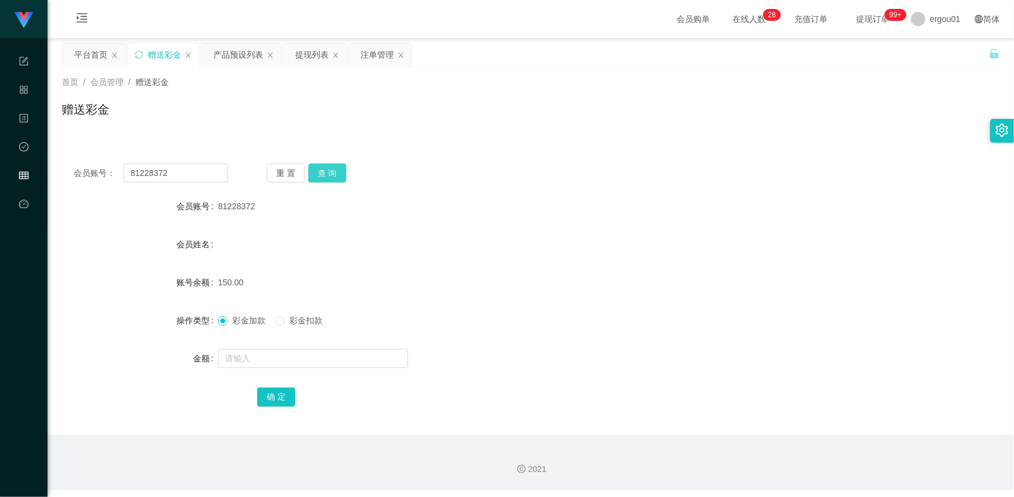
click at [324, 171] on button "查 询" at bounding box center [327, 172] width 38 height 19
click at [316, 56] on div "提现列表" at bounding box center [311, 54] width 33 height 23
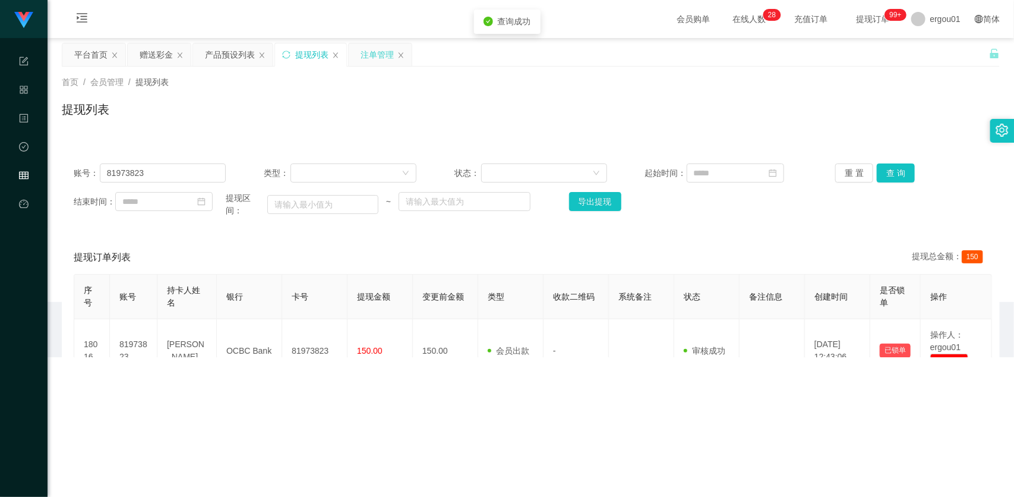
click at [367, 58] on div "注单管理" at bounding box center [377, 54] width 33 height 23
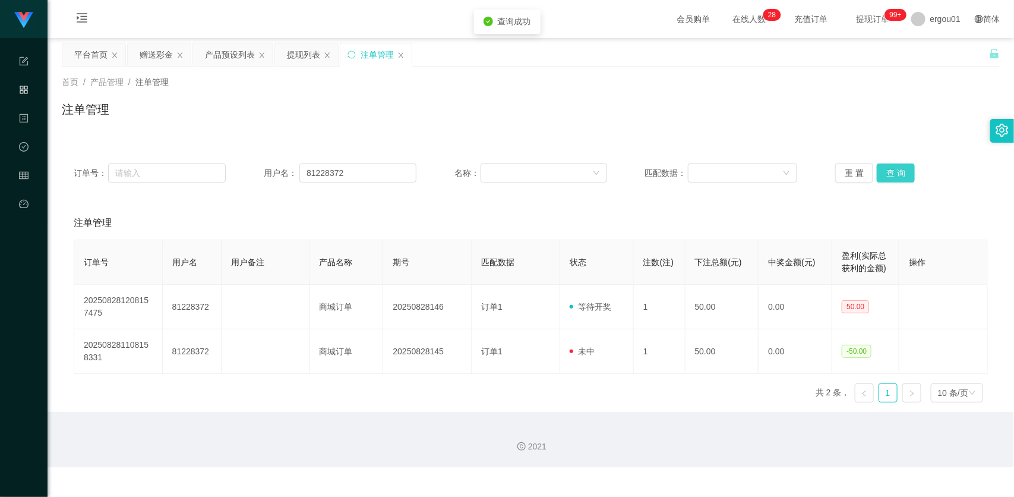
click at [885, 173] on button "查 询" at bounding box center [896, 172] width 38 height 19
click at [153, 54] on div "赠送彩金" at bounding box center [156, 54] width 33 height 23
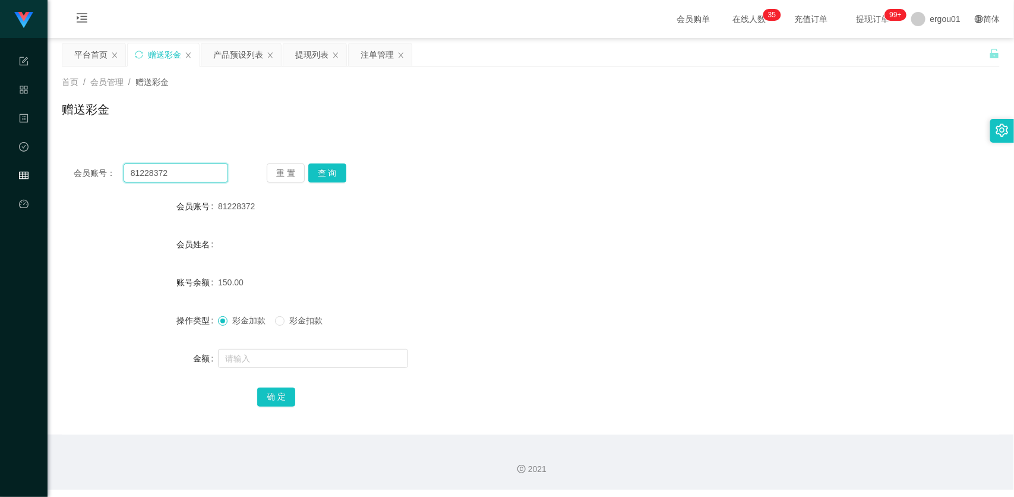
drag, startPoint x: 200, startPoint y: 170, endPoint x: 210, endPoint y: 172, distance: 9.8
click at [200, 170] on input "81228372" at bounding box center [176, 172] width 105 height 19
click at [304, 168] on div "重 置 查 询" at bounding box center [344, 172] width 154 height 19
click at [323, 165] on button "查 询" at bounding box center [327, 172] width 38 height 19
click at [288, 320] on span "彩金扣款" at bounding box center [306, 321] width 43 height 10
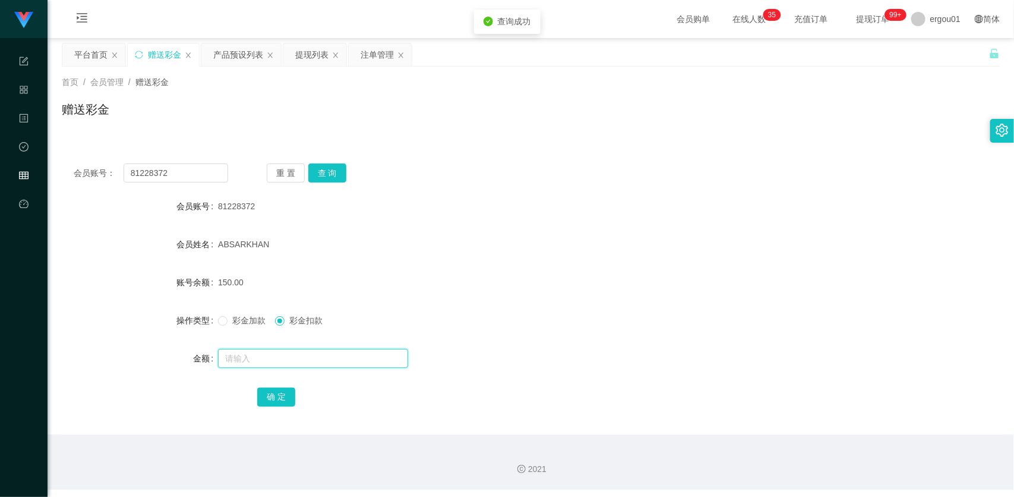
click at [292, 361] on input "text" at bounding box center [313, 358] width 190 height 19
type input "150"
click at [276, 394] on button "确 定" at bounding box center [276, 396] width 38 height 19
click at [177, 188] on div "会员账号： 81228372 重 置 查 询 会员账号 81228372 会员姓名 ABSARKHAN 账号余额 0.00 操作类型 彩金加款 彩金扣款 金额…" at bounding box center [531, 293] width 938 height 283
drag, startPoint x: 181, startPoint y: 181, endPoint x: 188, endPoint y: 174, distance: 9.7
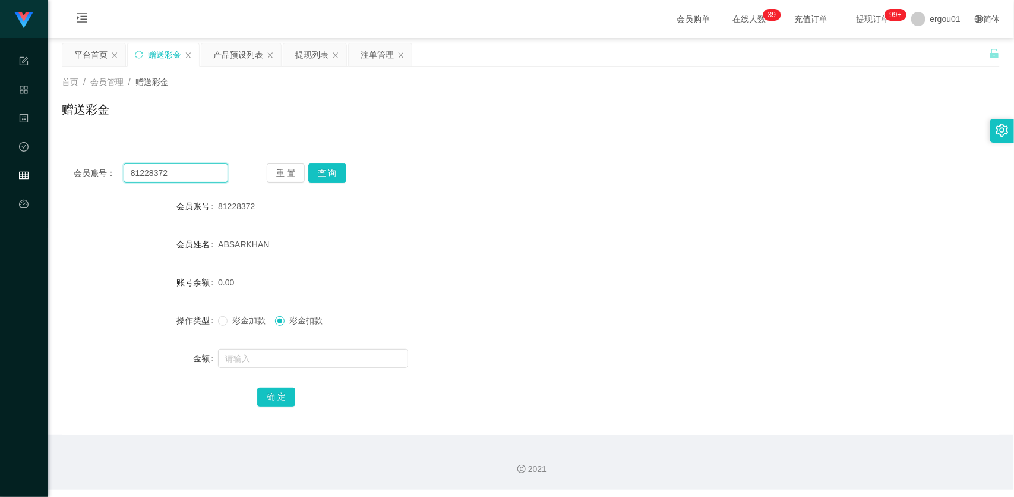
click at [182, 179] on input "81228372" at bounding box center [176, 172] width 105 height 19
paste input "Bunny13"
type input "Bunny13"
click at [343, 160] on div "会员账号： Bunny13 重 置 查 询 会员账号 81228372 会员姓名 ABSARKHAN 账号余额 0.00 操作类型 彩金加款 彩金扣款 金额 …" at bounding box center [531, 293] width 938 height 283
click at [327, 176] on button "查 询" at bounding box center [327, 172] width 38 height 19
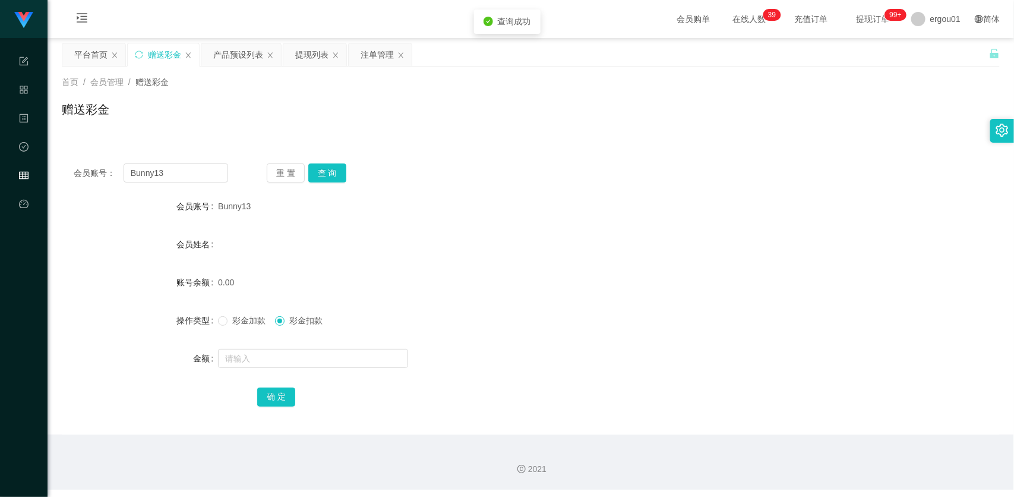
click at [244, 322] on span "彩金加款" at bounding box center [249, 321] width 43 height 10
click at [272, 351] on input "text" at bounding box center [313, 358] width 190 height 19
type input "100"
drag, startPoint x: 279, startPoint y: 392, endPoint x: 413, endPoint y: 396, distance: 133.8
click at [279, 392] on button "确 定" at bounding box center [276, 396] width 38 height 19
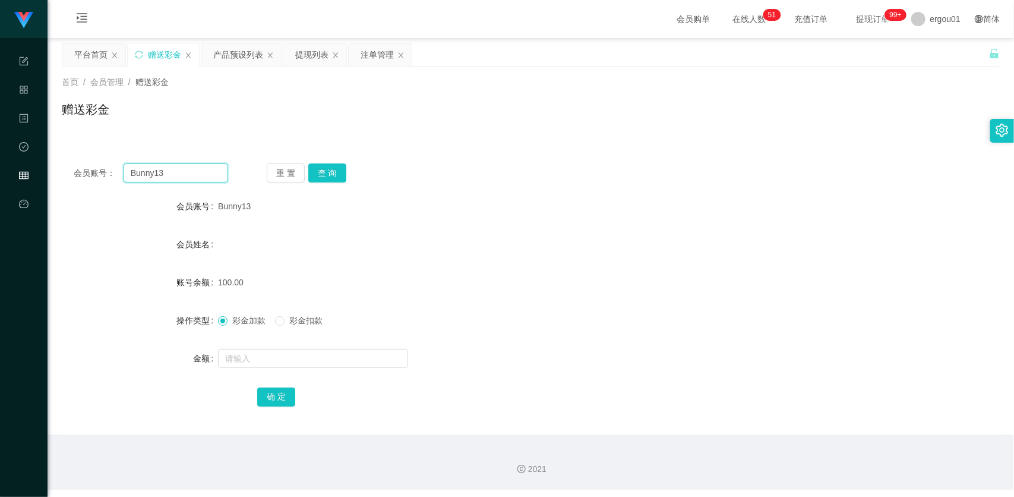
click at [179, 171] on input "Bunny13" at bounding box center [176, 172] width 105 height 19
paste input "text"
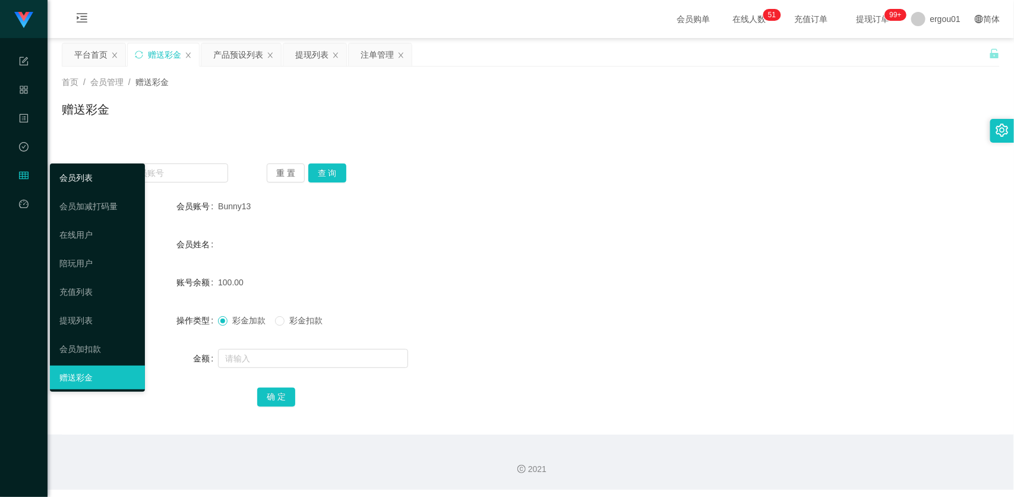
drag, startPoint x: 107, startPoint y: 173, endPoint x: 127, endPoint y: 167, distance: 20.5
click at [107, 173] on link "会员列表" at bounding box center [97, 178] width 76 height 24
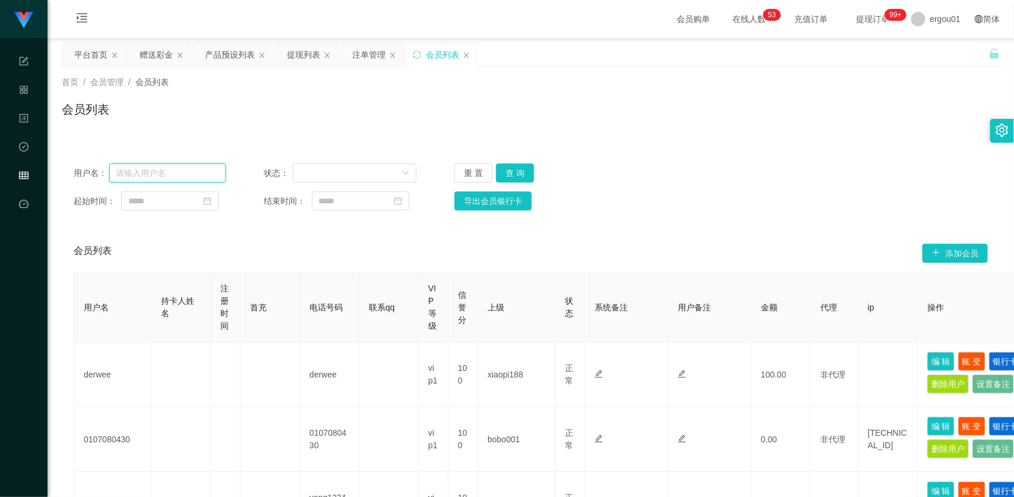
click at [172, 171] on input "text" at bounding box center [167, 172] width 117 height 19
paste input "Bunny13"
type input "Bunny13"
click at [509, 164] on button "查 询" at bounding box center [515, 172] width 38 height 19
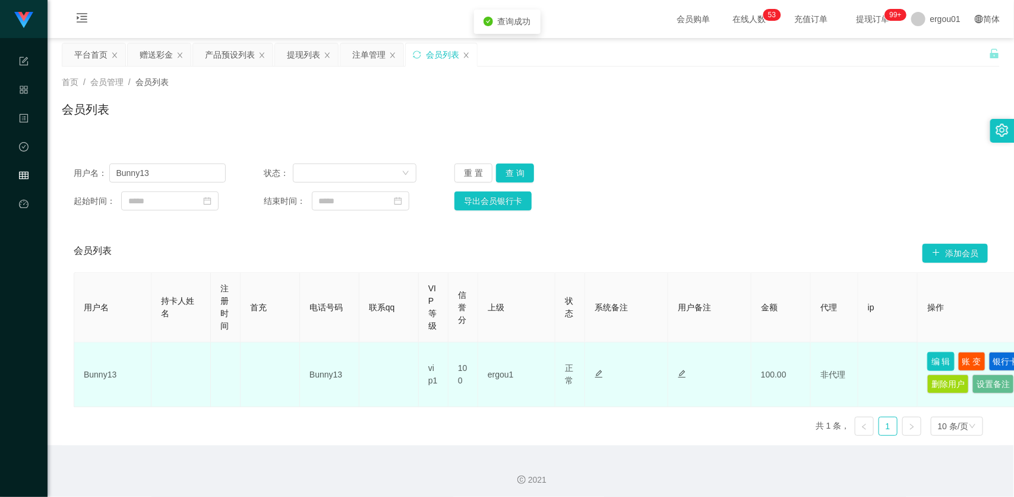
click at [942, 356] on button "编 辑" at bounding box center [940, 361] width 27 height 19
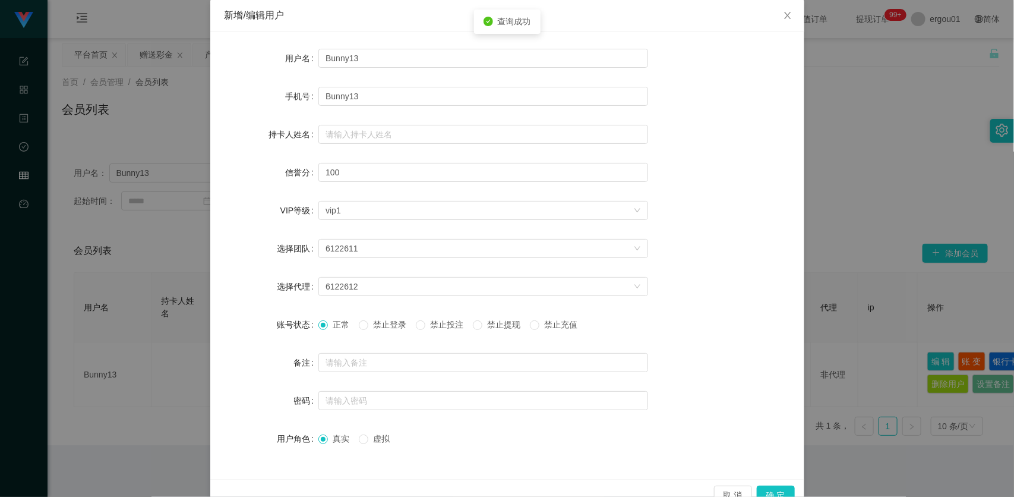
scroll to position [87, 0]
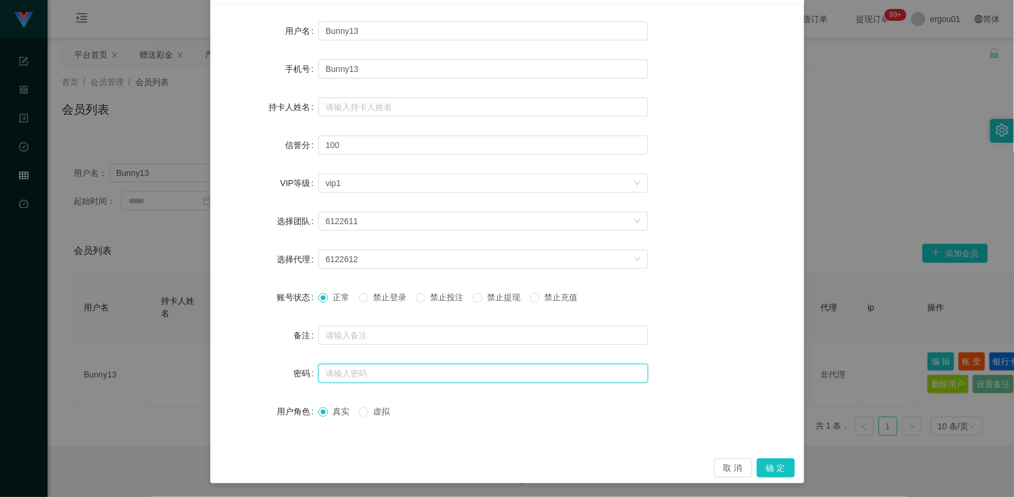
click at [330, 364] on input "text" at bounding box center [483, 373] width 330 height 19
type input "123123"
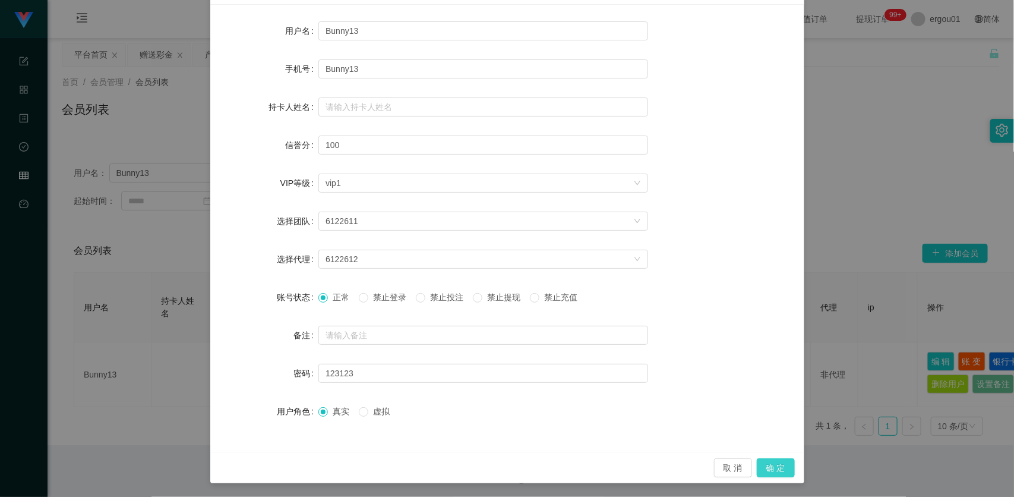
click at [770, 464] on button "确 定" at bounding box center [776, 467] width 38 height 19
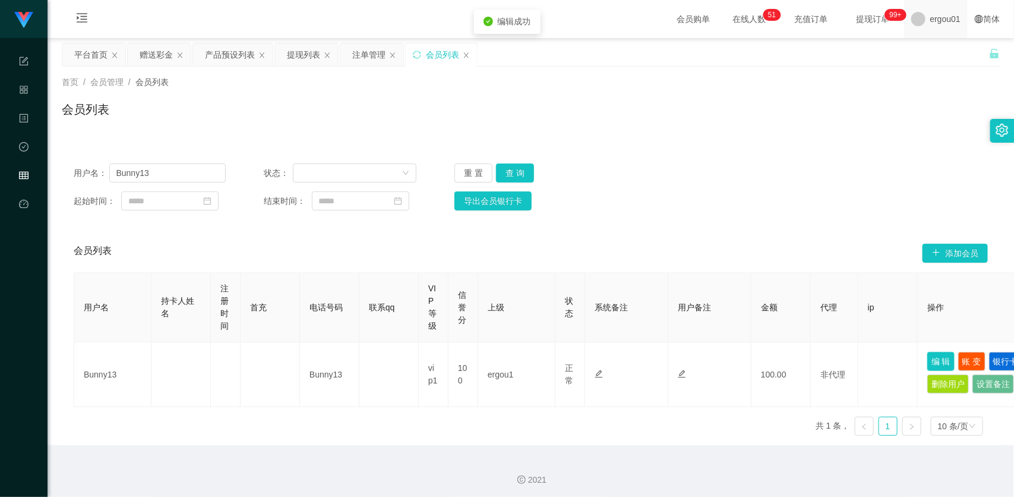
scroll to position [0, 0]
click at [241, 45] on div "产品预设列表" at bounding box center [230, 54] width 50 height 23
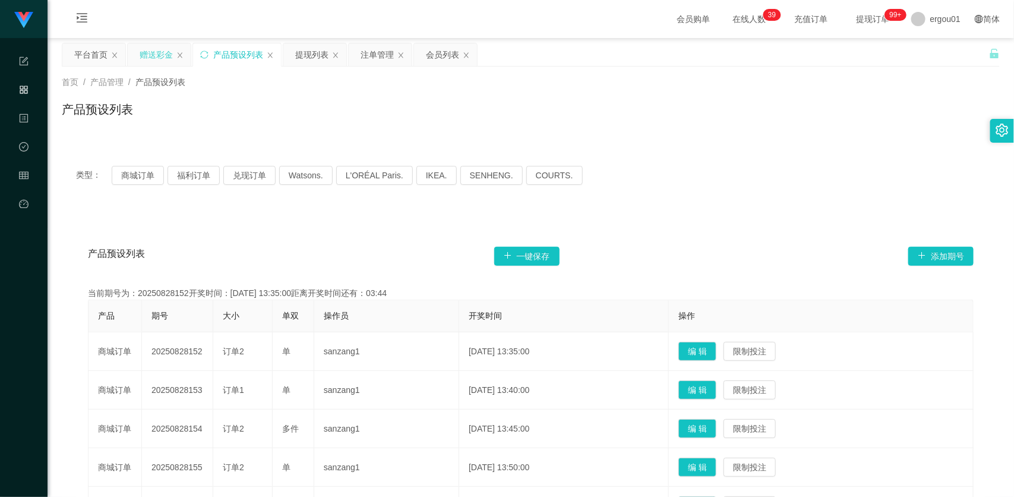
click at [146, 43] on div "赠送彩金" at bounding box center [159, 55] width 64 height 24
click at [157, 59] on div "赠送彩金" at bounding box center [156, 54] width 33 height 23
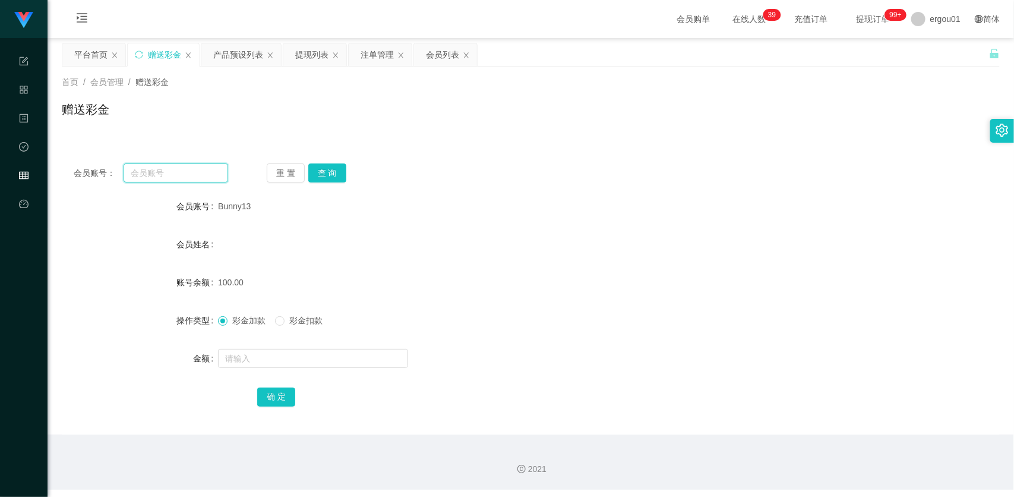
click at [216, 163] on input "text" at bounding box center [176, 172] width 105 height 19
paste input "Bunny13"
type input "Bunny13"
click at [322, 171] on button "查 询" at bounding box center [327, 172] width 38 height 19
click at [255, 361] on input "text" at bounding box center [313, 358] width 190 height 19
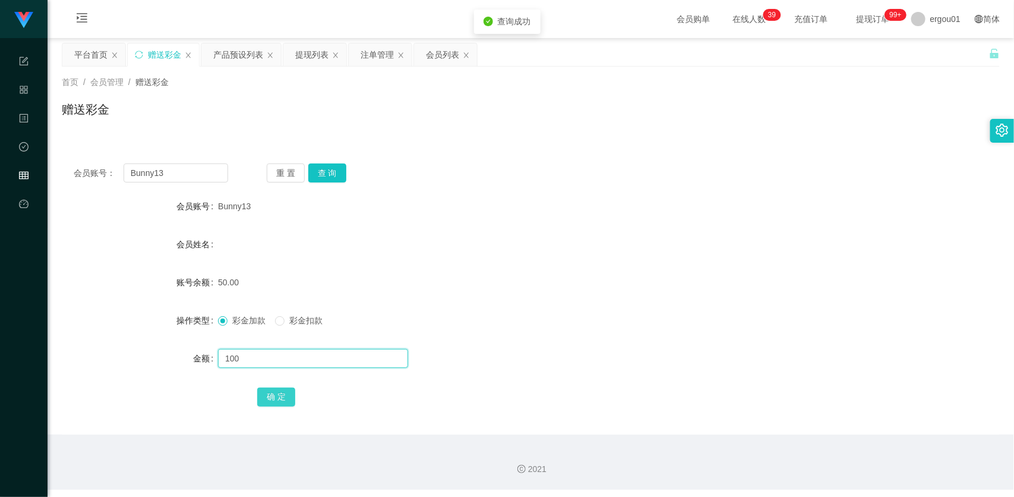
type input "100"
click at [266, 389] on button "确 定" at bounding box center [276, 396] width 38 height 19
click at [324, 174] on button "查 询" at bounding box center [327, 172] width 38 height 19
click at [241, 352] on input "text" at bounding box center [313, 358] width 190 height 19
type input "50"
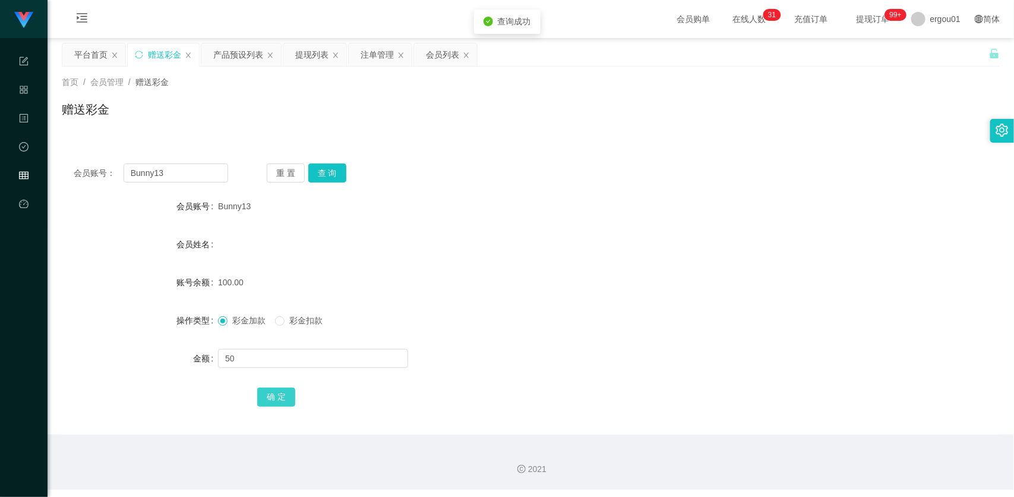
click at [272, 399] on button "确 定" at bounding box center [276, 396] width 38 height 19
click at [191, 183] on div "会员账号： Bunny13 重 置 查 询 会员账号 Bunny13 会员姓名 账号余额 150.00 操作类型 彩金加款 彩金扣款 金额 确 定" at bounding box center [531, 293] width 938 height 283
click at [194, 173] on input "Bunny13" at bounding box center [176, 172] width 105 height 19
drag, startPoint x: 378, startPoint y: 49, endPoint x: 376, endPoint y: 56, distance: 7.5
click at [378, 49] on div "注单管理" at bounding box center [377, 54] width 33 height 23
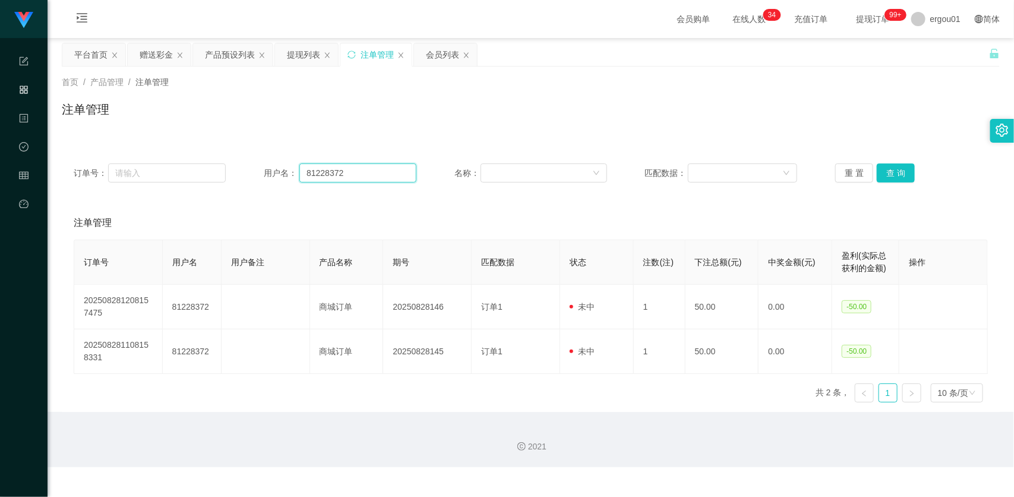
drag, startPoint x: 343, startPoint y: 171, endPoint x: 352, endPoint y: 175, distance: 9.8
click at [352, 175] on input "81228372" at bounding box center [357, 172] width 117 height 19
paste input "Bunny13"
type input "Bunny13"
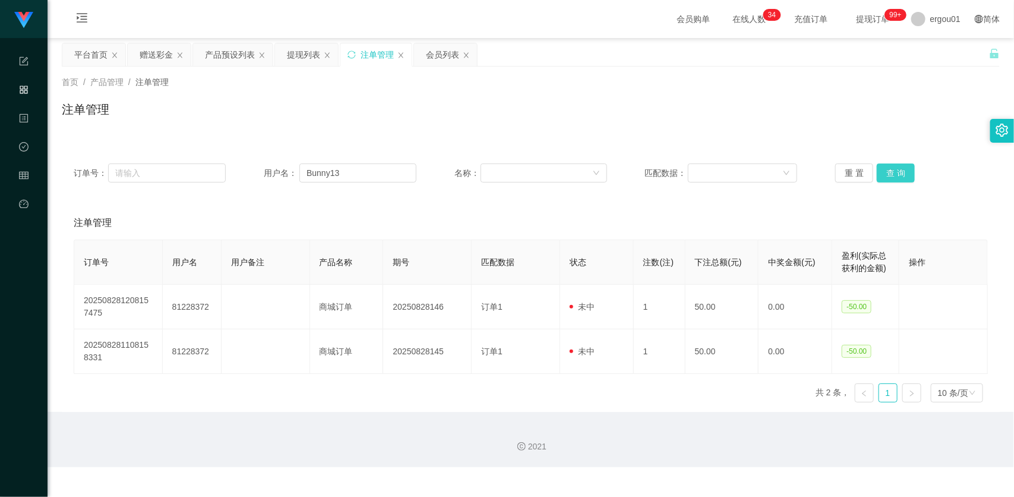
click at [886, 174] on button "查 询" at bounding box center [896, 172] width 38 height 19
click at [890, 164] on button "查 询" at bounding box center [896, 172] width 38 height 19
click at [890, 167] on button "查 询" at bounding box center [896, 172] width 38 height 19
click at [890, 167] on div "重 置 查 询" at bounding box center [911, 172] width 152 height 19
drag, startPoint x: 155, startPoint y: 45, endPoint x: 170, endPoint y: 87, distance: 44.2
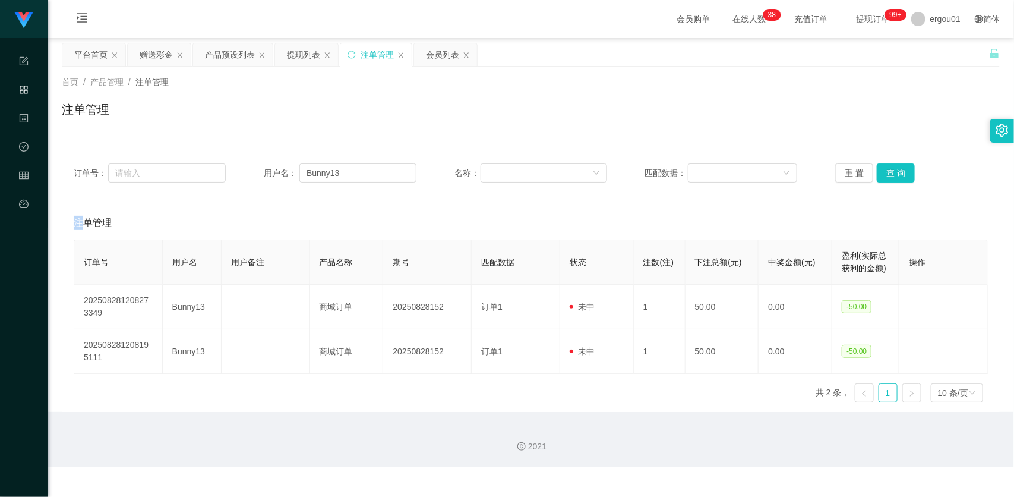
click at [155, 46] on div "赠送彩金" at bounding box center [156, 54] width 33 height 23
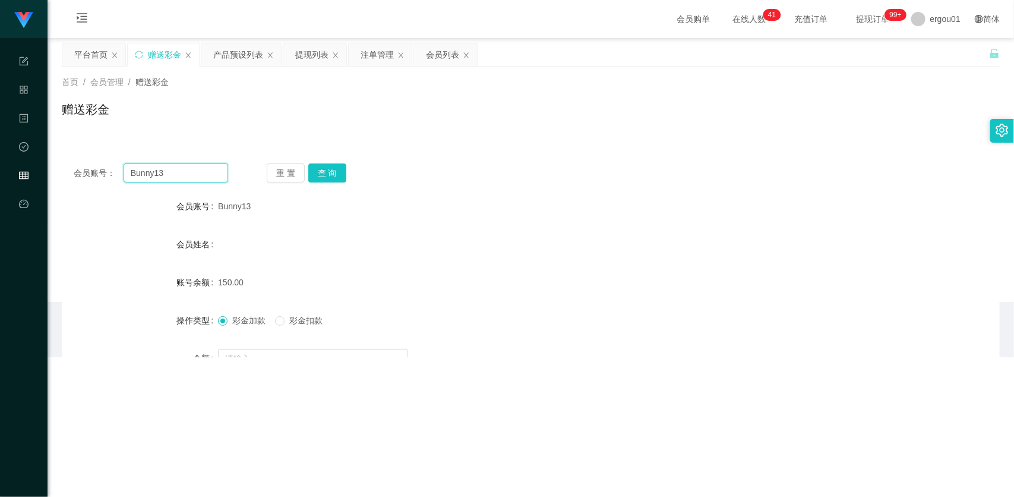
click at [209, 169] on input "Bunny13" at bounding box center [176, 172] width 105 height 19
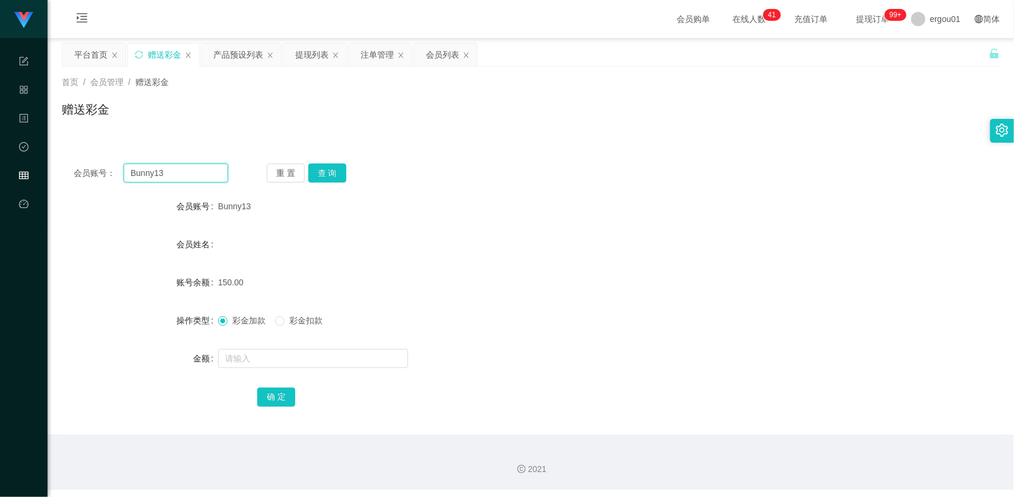
paste input "wei7781"
type input "wei7781"
click at [331, 171] on button "查 询" at bounding box center [327, 172] width 38 height 19
click at [299, 354] on input "text" at bounding box center [313, 358] width 190 height 19
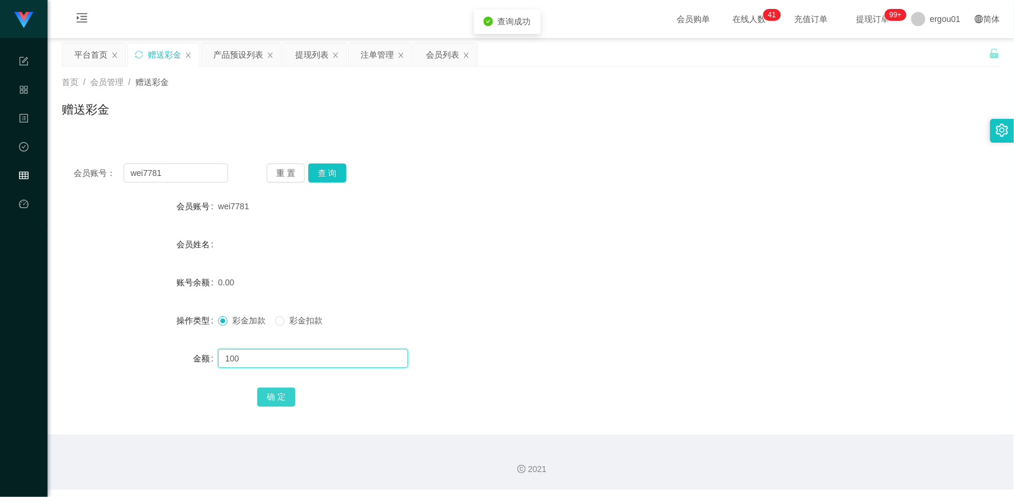
type input "100"
click at [290, 398] on button "确 定" at bounding box center [276, 396] width 38 height 19
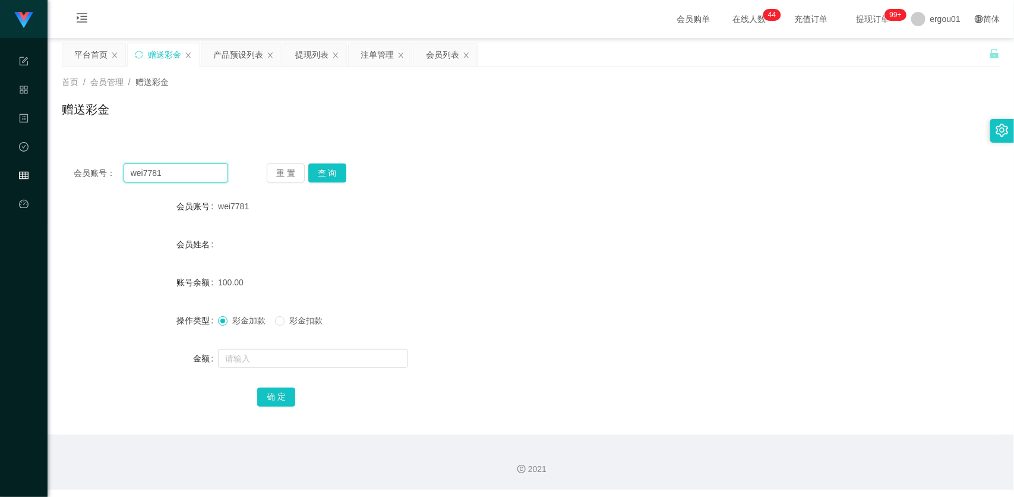
drag, startPoint x: 178, startPoint y: 182, endPoint x: 188, endPoint y: 176, distance: 10.9
click at [179, 181] on input "wei7781" at bounding box center [176, 172] width 105 height 19
paste input "Bunny13"
type input "Bunny13"
click at [318, 182] on button "查 询" at bounding box center [327, 172] width 38 height 19
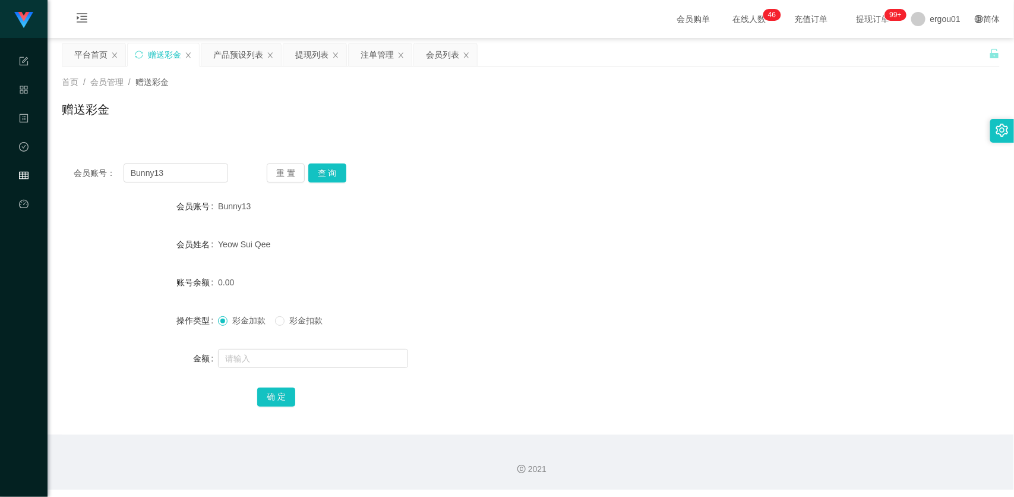
click at [933, 156] on div "会员账号： Bunny13 重 置 查 询 会员账号 Bunny13 会员姓名 Yeow Sui Qee 账号余额 0.00 操作类型 彩金加款 彩金扣款 金…" at bounding box center [531, 293] width 938 height 283
click at [313, 52] on div "提现列表" at bounding box center [311, 54] width 33 height 23
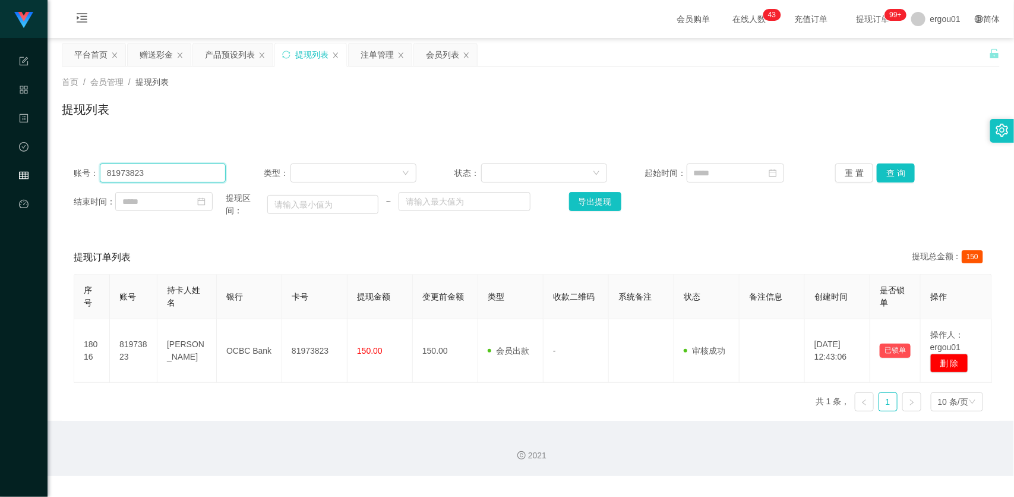
click at [200, 174] on input "81973823" at bounding box center [163, 172] width 127 height 19
paste input "Bunny1"
type input "Bunny13"
click at [885, 173] on button "查 询" at bounding box center [896, 172] width 38 height 19
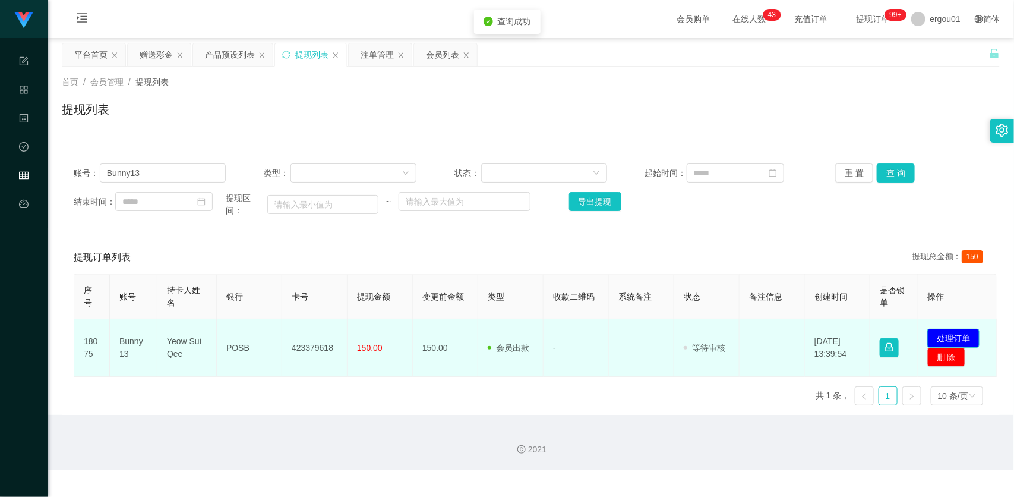
click at [966, 331] on button "处理订单" at bounding box center [953, 338] width 52 height 19
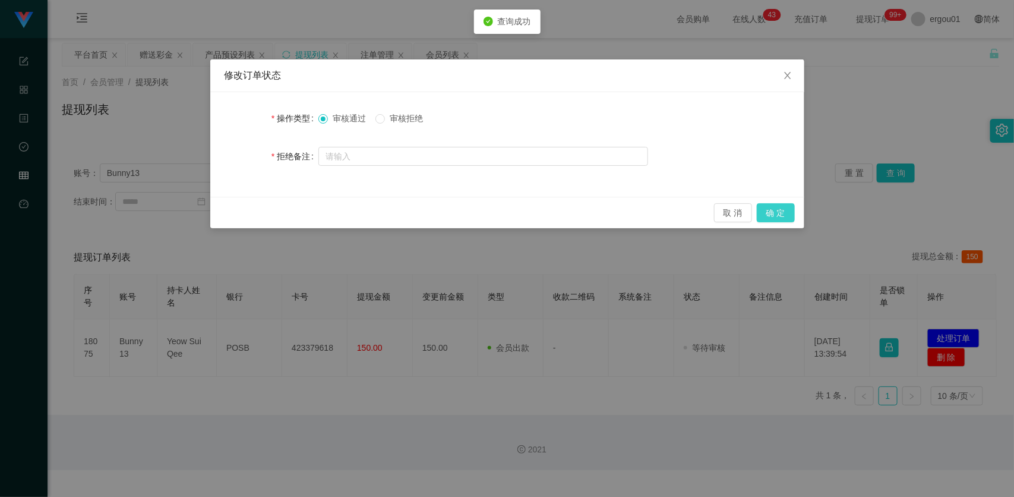
click at [782, 212] on button "确 定" at bounding box center [776, 212] width 38 height 19
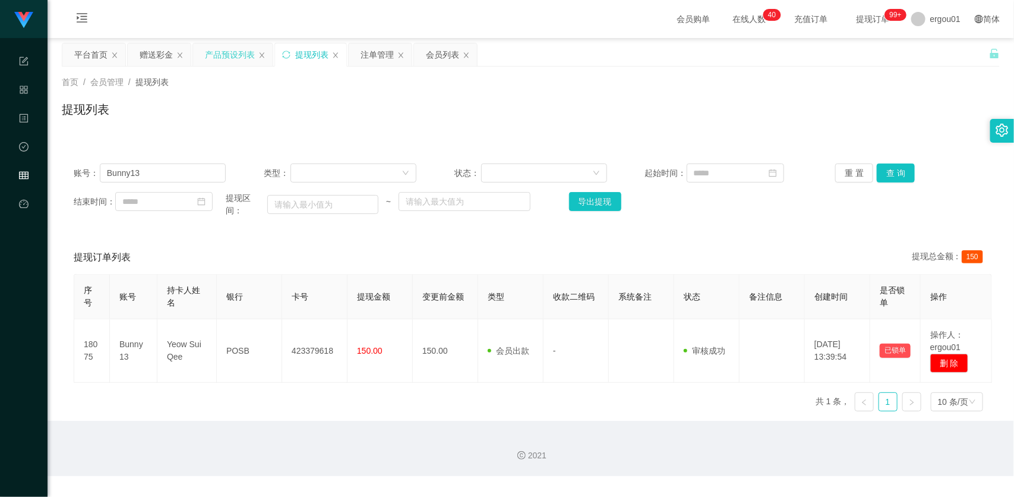
click at [220, 53] on div "产品预设列表" at bounding box center [230, 54] width 50 height 23
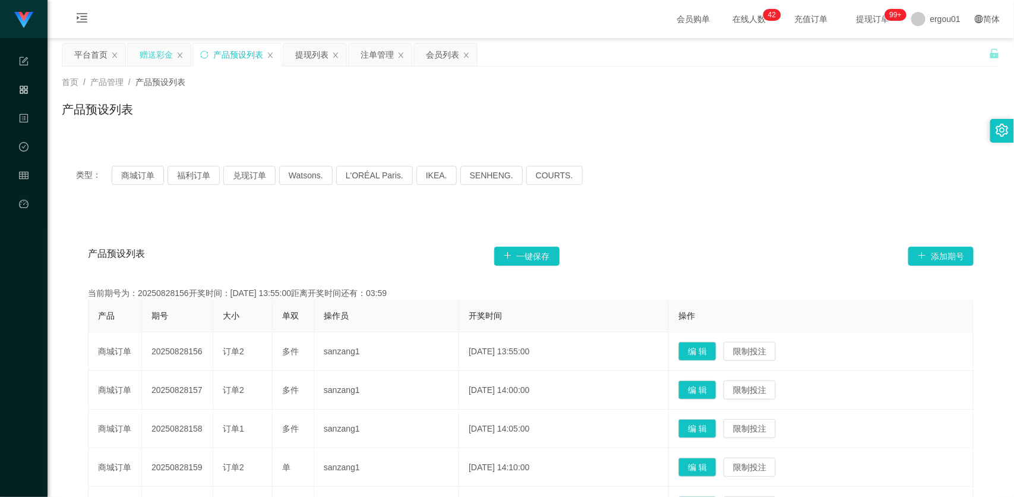
click at [143, 55] on div "赠送彩金" at bounding box center [156, 54] width 33 height 23
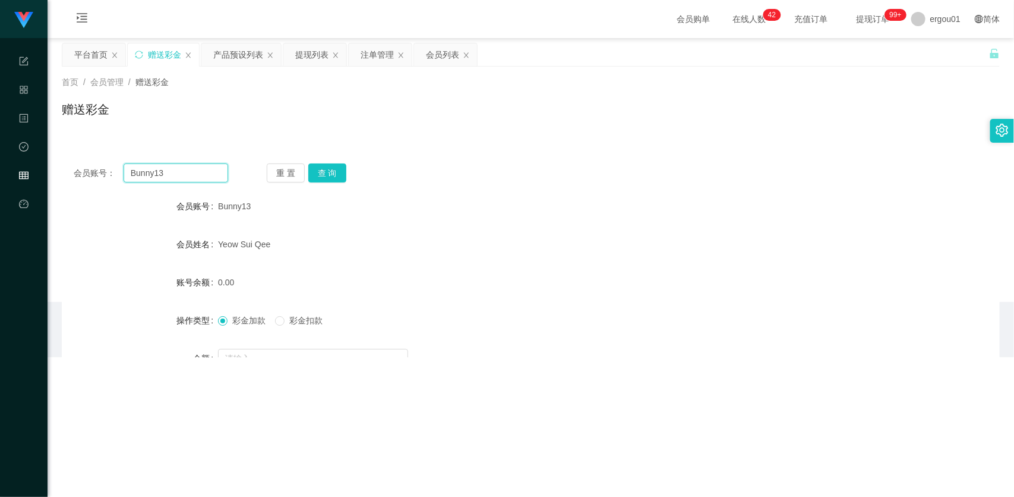
click at [190, 173] on input "Bunny13" at bounding box center [176, 172] width 105 height 19
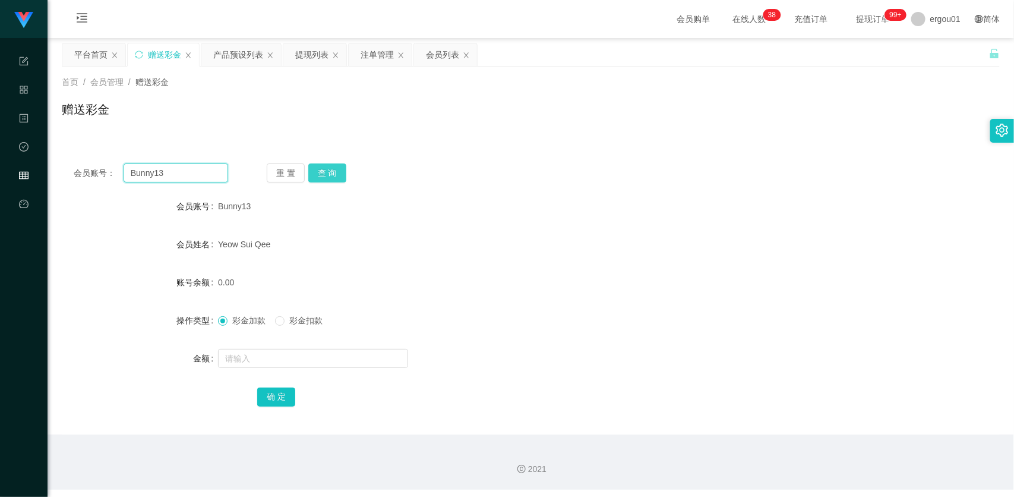
paste input "81653227"
type input "81653227"
click at [334, 168] on button "查 询" at bounding box center [327, 172] width 38 height 19
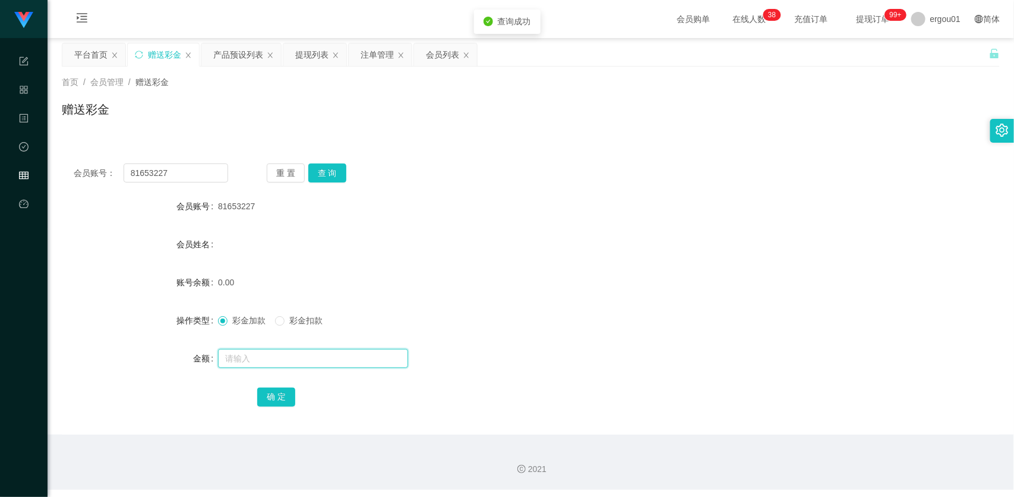
click at [307, 349] on input "text" at bounding box center [313, 358] width 190 height 19
click at [327, 359] on input "1" at bounding box center [313, 358] width 190 height 19
type input "100"
drag, startPoint x: 277, startPoint y: 384, endPoint x: 285, endPoint y: 384, distance: 7.7
click at [277, 384] on div "确 定" at bounding box center [530, 396] width 547 height 24
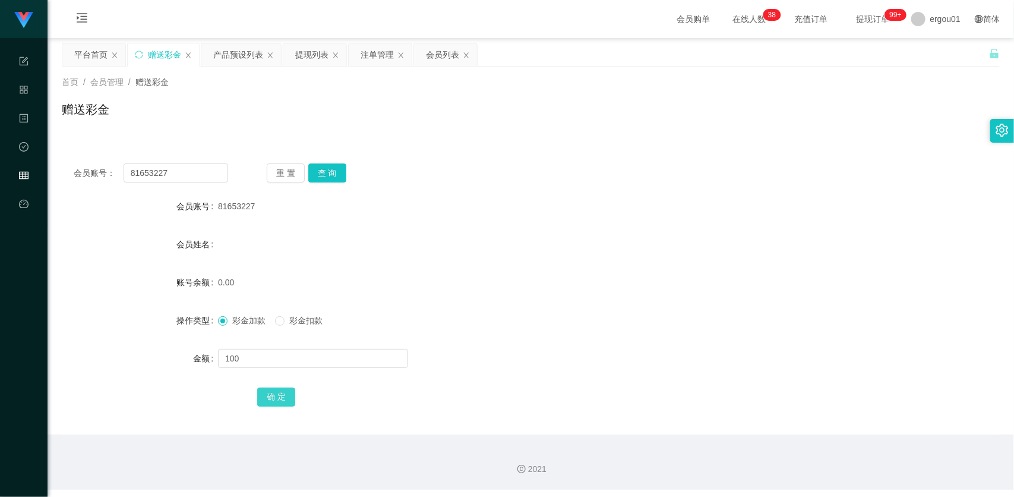
click at [275, 394] on button "确 定" at bounding box center [276, 396] width 38 height 19
click at [244, 59] on div "产品预设列表" at bounding box center [238, 54] width 50 height 23
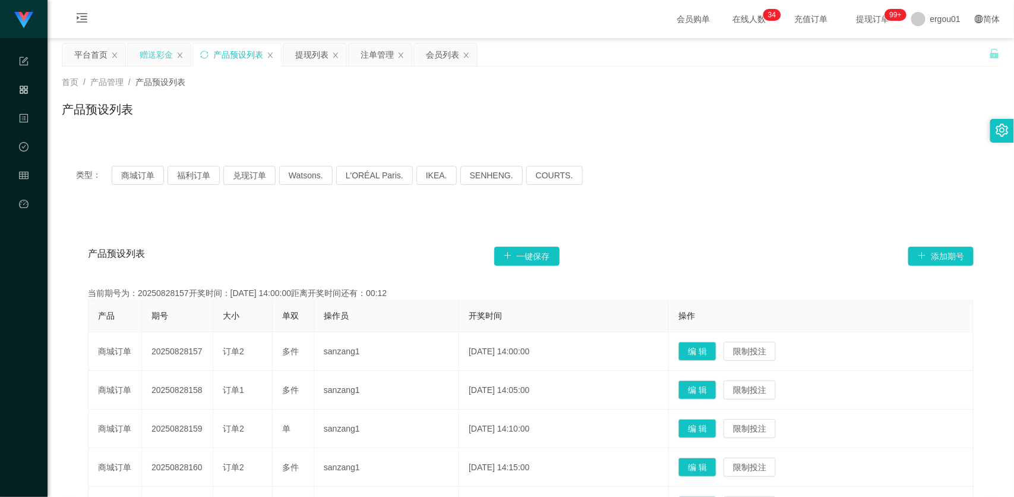
click at [156, 52] on div "赠送彩金" at bounding box center [156, 54] width 33 height 23
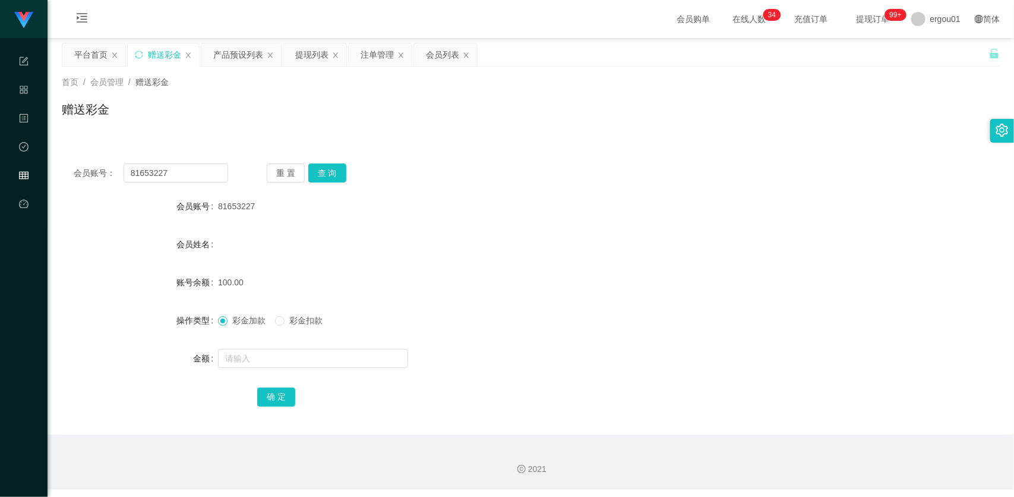
click at [275, 40] on main "关闭左侧 关闭右侧 关闭其它 刷新页面 平台首页 赠送彩金 产品预设列表 提现列表 注单管理 会员列表 首页 / 会员管理 / 赠送彩金 / 赠送彩金 会员账…" at bounding box center [531, 236] width 967 height 396
click at [286, 46] on div "提现列表" at bounding box center [314, 54] width 63 height 23
click at [293, 49] on div "提现列表" at bounding box center [314, 54] width 63 height 23
click at [314, 54] on div "提现列表" at bounding box center [311, 54] width 33 height 23
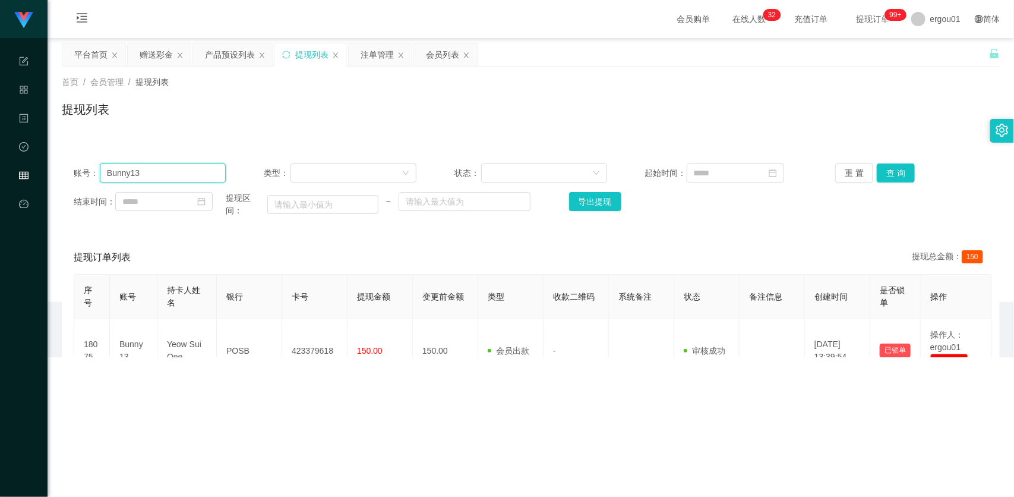
click at [202, 178] on input "Bunny13" at bounding box center [163, 172] width 127 height 19
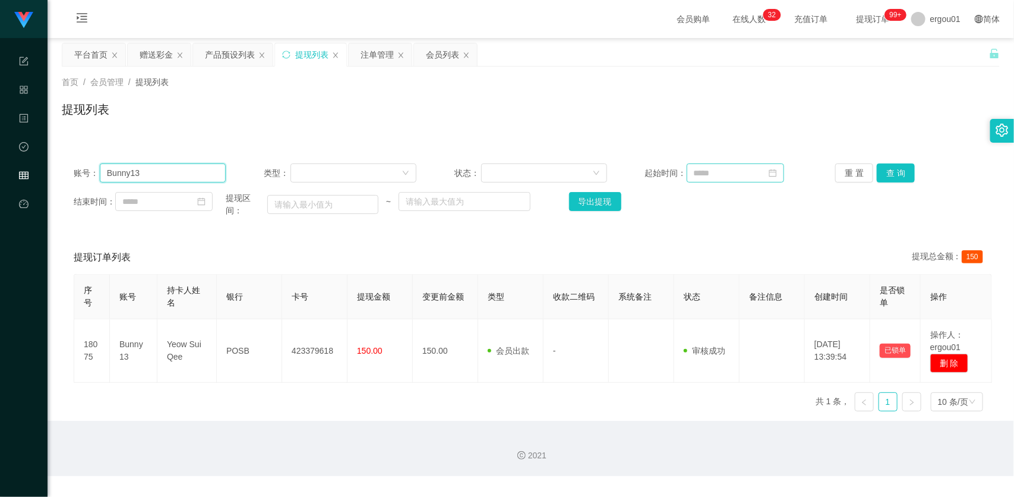
paste input "wei7781"
type input "wei7781"
click at [877, 172] on button "查 询" at bounding box center [896, 172] width 38 height 19
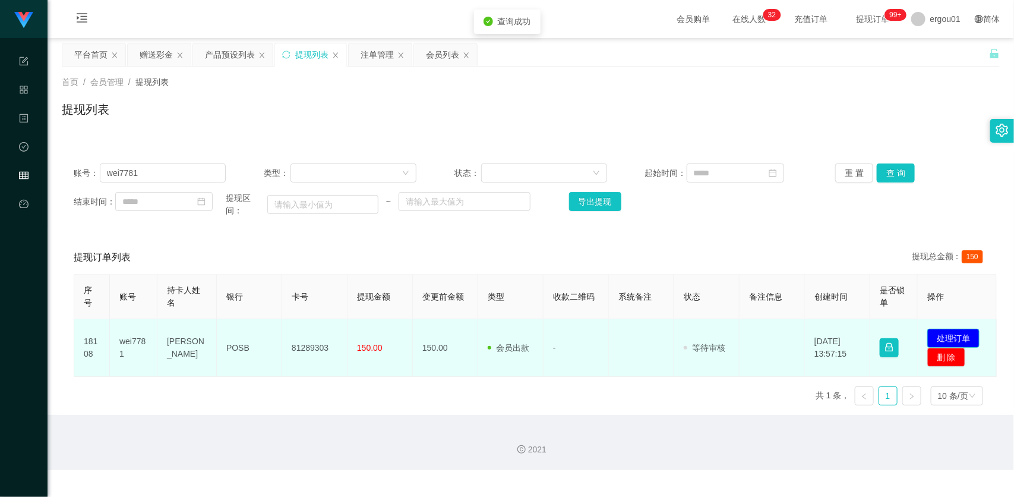
click at [960, 335] on button "处理订单" at bounding box center [953, 338] width 52 height 19
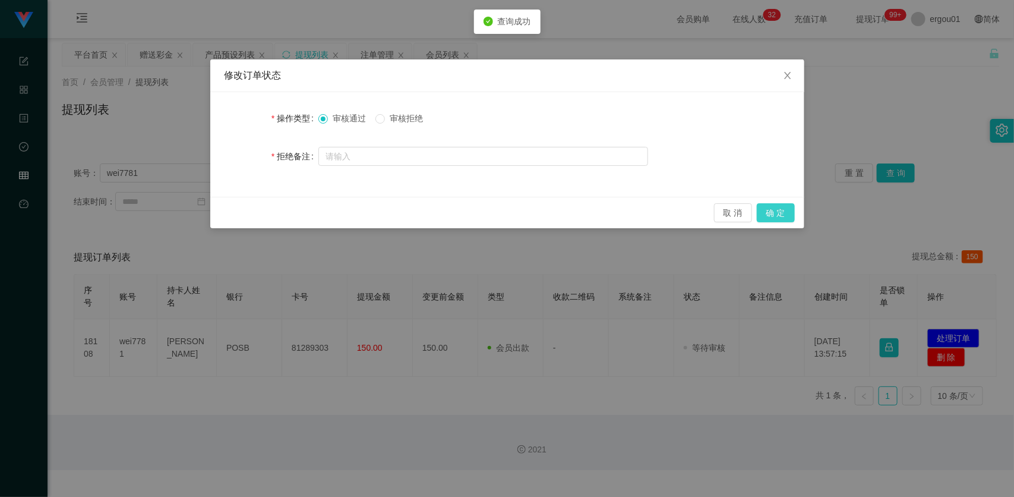
click at [768, 206] on button "确 定" at bounding box center [776, 212] width 38 height 19
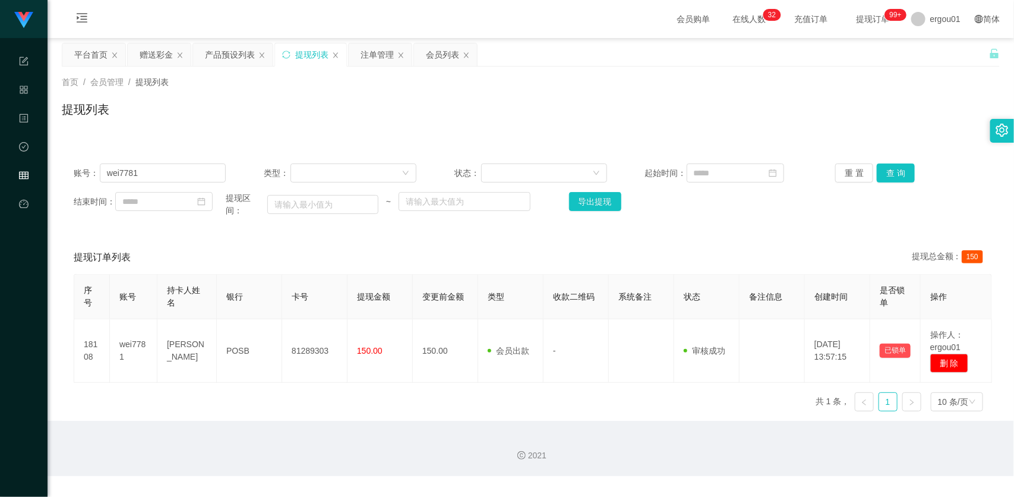
drag, startPoint x: 158, startPoint y: 57, endPoint x: 165, endPoint y: 78, distance: 22.0
click at [158, 57] on div "赠送彩金" at bounding box center [156, 54] width 33 height 23
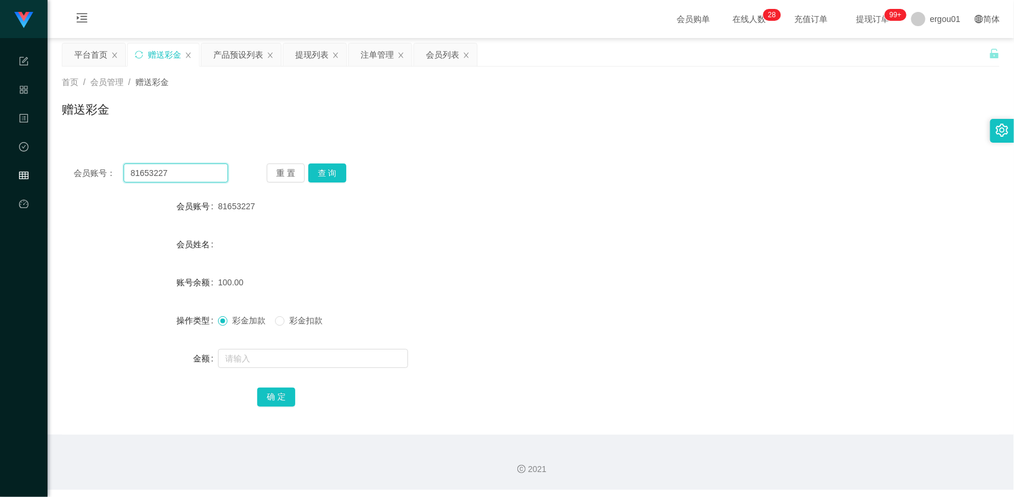
click at [194, 177] on input "81653227" at bounding box center [176, 172] width 105 height 19
click at [327, 179] on button "查 询" at bounding box center [327, 172] width 38 height 19
click at [339, 354] on input "text" at bounding box center [313, 358] width 190 height 19
click at [191, 172] on input "81653227" at bounding box center [176, 172] width 105 height 19
click at [331, 170] on button "查 询" at bounding box center [327, 172] width 38 height 19
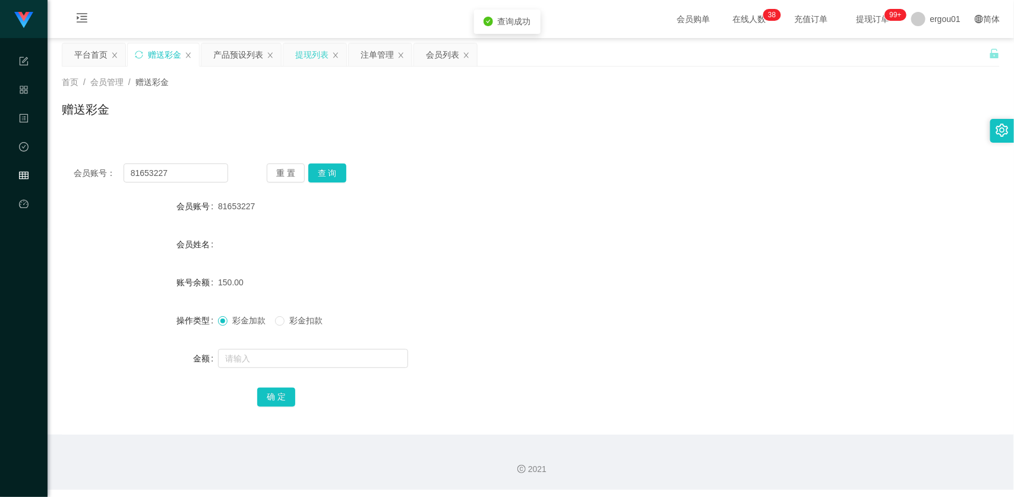
click at [309, 52] on div "提现列表" at bounding box center [311, 54] width 33 height 23
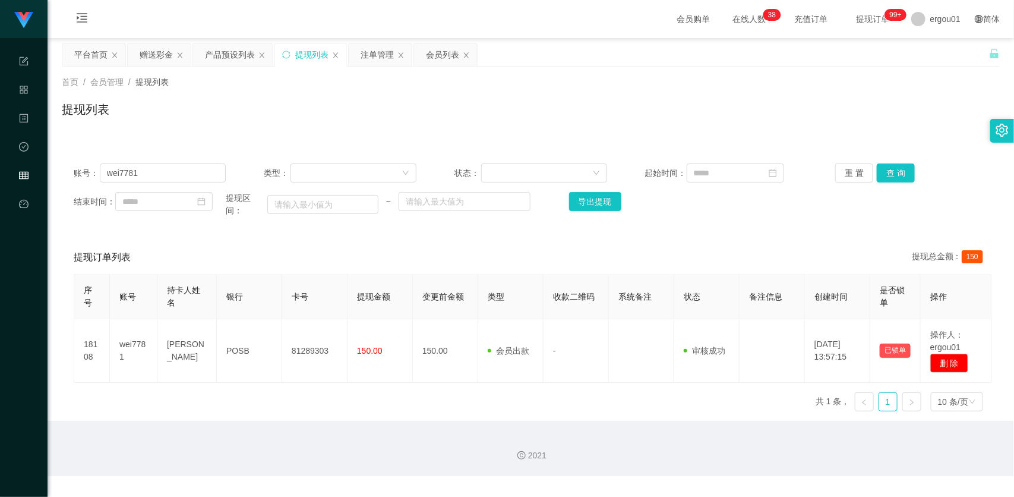
click at [187, 162] on div "账号： wei7781 类型： 状态： 起始时间： 重 置 查 询 结束时间： 提现区间： ~ 导出提现" at bounding box center [531, 190] width 938 height 77
click at [209, 168] on input "wei7781" at bounding box center [163, 172] width 127 height 19
paste input "81653227"
type input "81653227"
click at [882, 173] on button "查 询" at bounding box center [896, 172] width 38 height 19
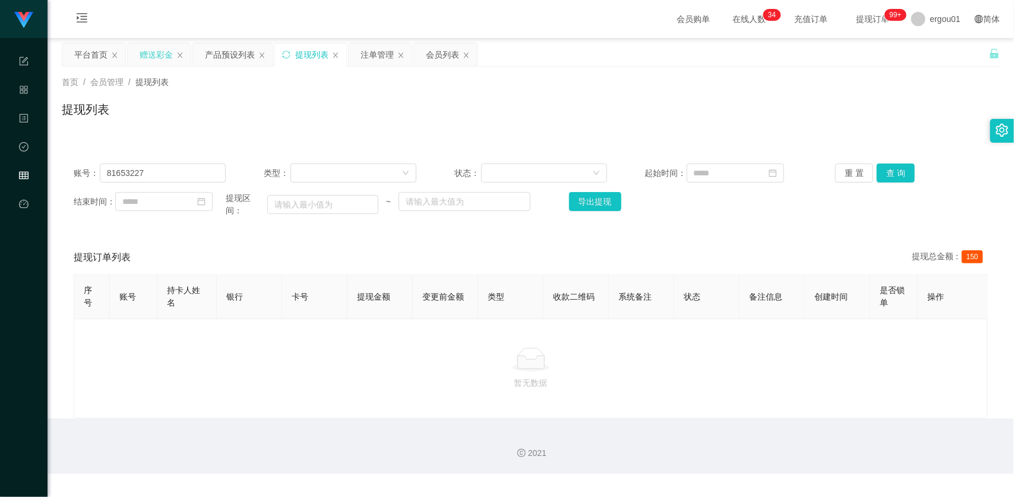
click at [150, 45] on div "赠送彩金" at bounding box center [156, 54] width 33 height 23
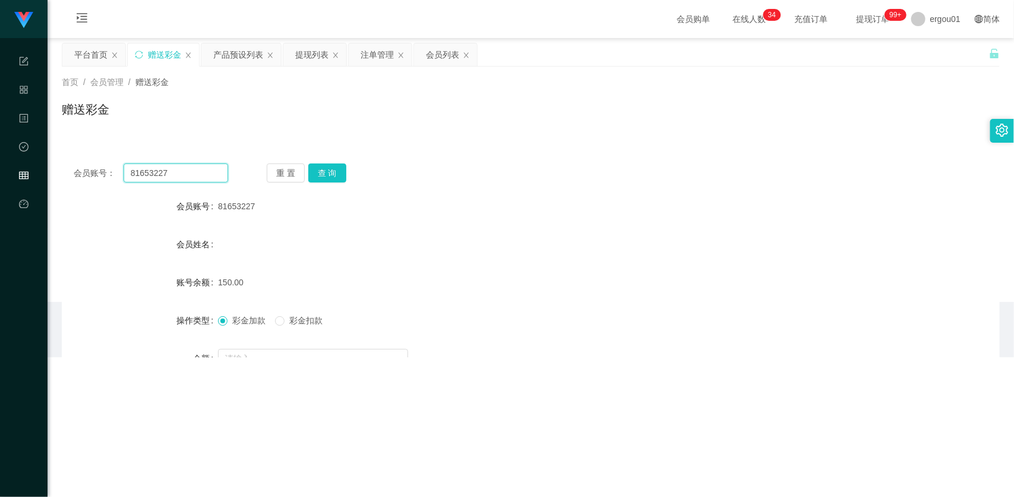
click at [191, 168] on input "81653227" at bounding box center [176, 172] width 105 height 19
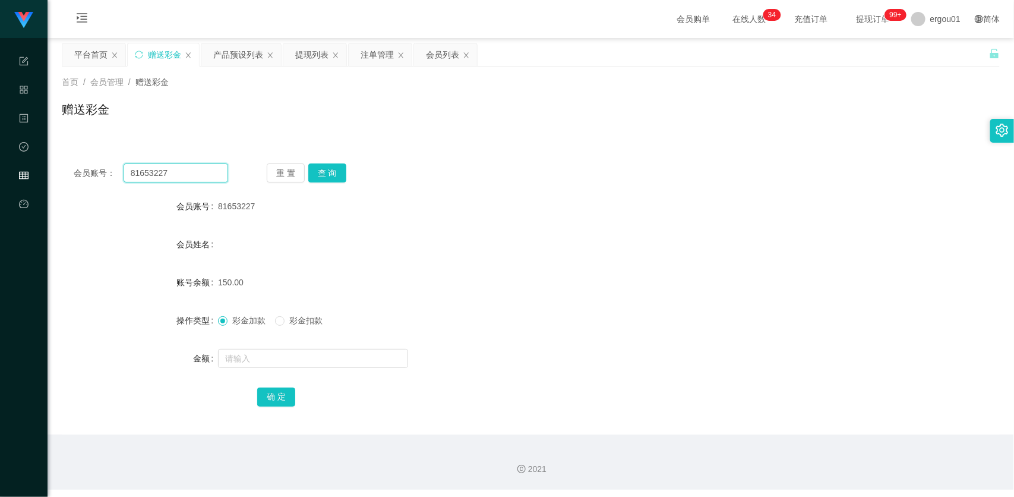
paste input "MaxNeo"
type input "MaxNeo"
click at [340, 173] on button "查 询" at bounding box center [327, 172] width 38 height 19
drag, startPoint x: 315, startPoint y: 337, endPoint x: 302, endPoint y: 358, distance: 24.1
click at [314, 340] on form "会员账号 MaxNeo 会员姓名 账号余额 0.00 操作类型 彩金加款 彩金扣款 金额 确 定" at bounding box center [531, 301] width 938 height 214
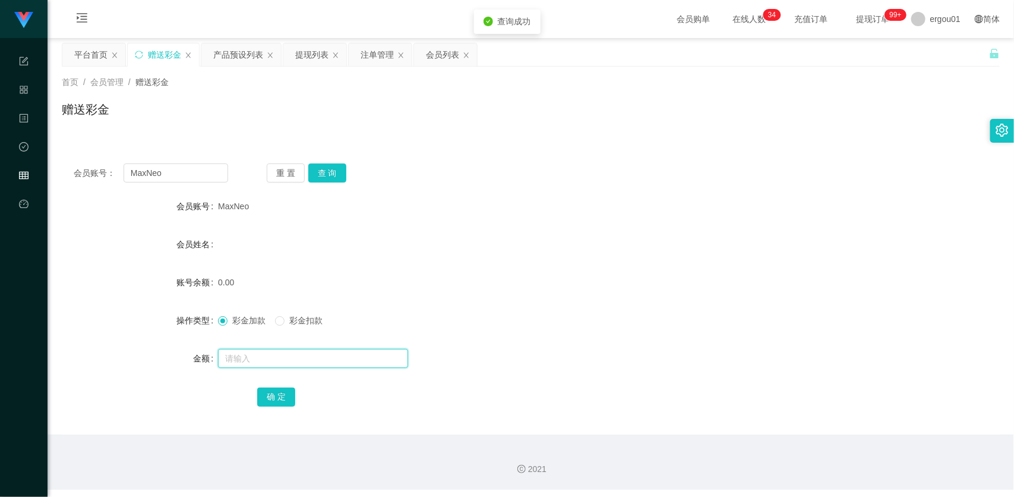
click at [298, 364] on input "text" at bounding box center [313, 358] width 190 height 19
type input "100"
drag, startPoint x: 273, startPoint y: 398, endPoint x: 614, endPoint y: 408, distance: 340.6
click at [273, 398] on button "确 定" at bounding box center [276, 396] width 38 height 19
click at [174, 161] on div "会员账号： MaxNeo 重 置 查 询 会员账号 MaxNeo 会员姓名 账号余额 100.00 操作类型 彩金加款 彩金扣款 金额 确 定" at bounding box center [531, 293] width 938 height 283
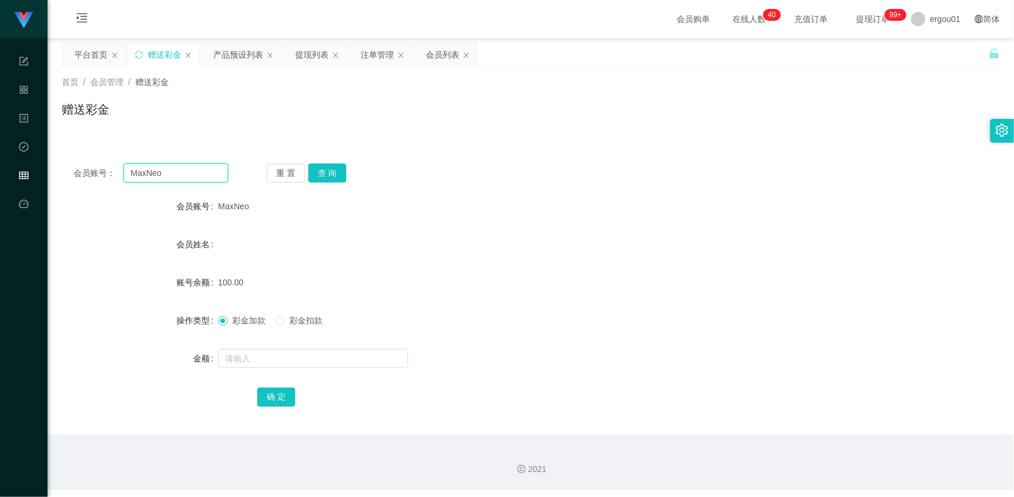
click at [174, 171] on input "MaxNeo" at bounding box center [176, 172] width 105 height 19
paste input "88110135"
drag, startPoint x: 342, startPoint y: 173, endPoint x: 328, endPoint y: 198, distance: 28.5
click at [342, 173] on button "查 询" at bounding box center [327, 172] width 38 height 19
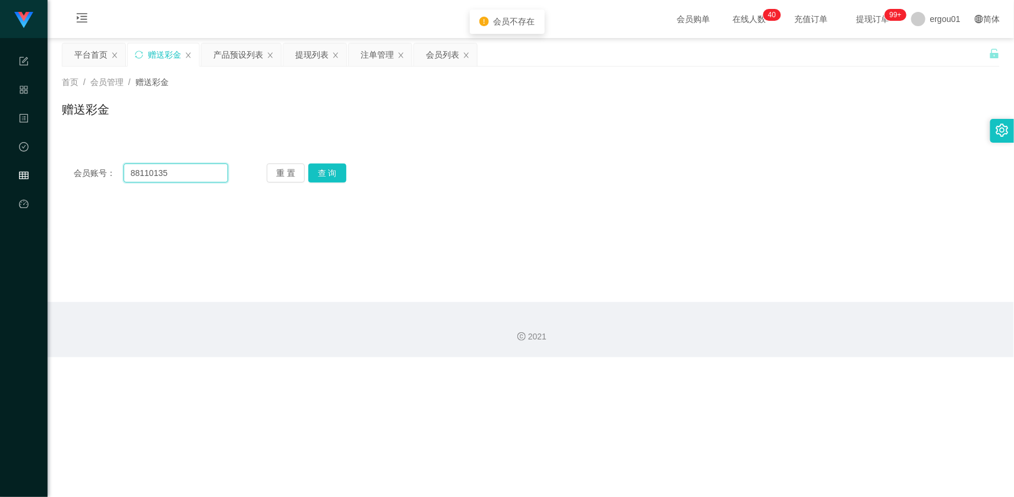
click at [213, 168] on input "88110135" at bounding box center [176, 172] width 105 height 19
click at [185, 176] on input "MaxNeo" at bounding box center [176, 172] width 105 height 19
type input "MaxNeo"
click at [317, 176] on button "查 询" at bounding box center [327, 172] width 38 height 19
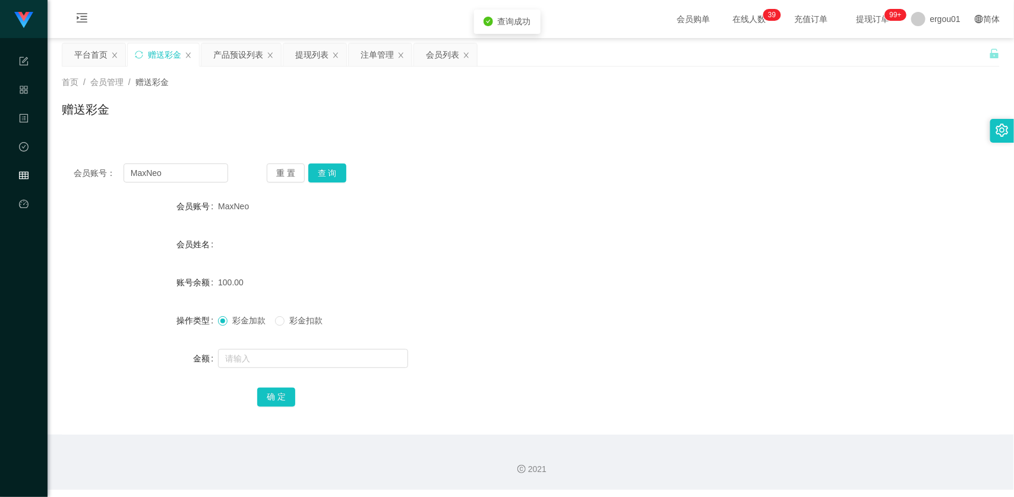
click at [239, 345] on form "会员账号 MaxNeo 会员姓名 账号余额 100.00 操作类型 彩金加款 彩金扣款 金额 确 定" at bounding box center [531, 301] width 938 height 214
click at [257, 358] on input "text" at bounding box center [313, 358] width 190 height 19
type input "50"
click at [288, 398] on button "确 定" at bounding box center [276, 396] width 38 height 19
click at [196, 174] on input "MaxNeo" at bounding box center [176, 172] width 105 height 19
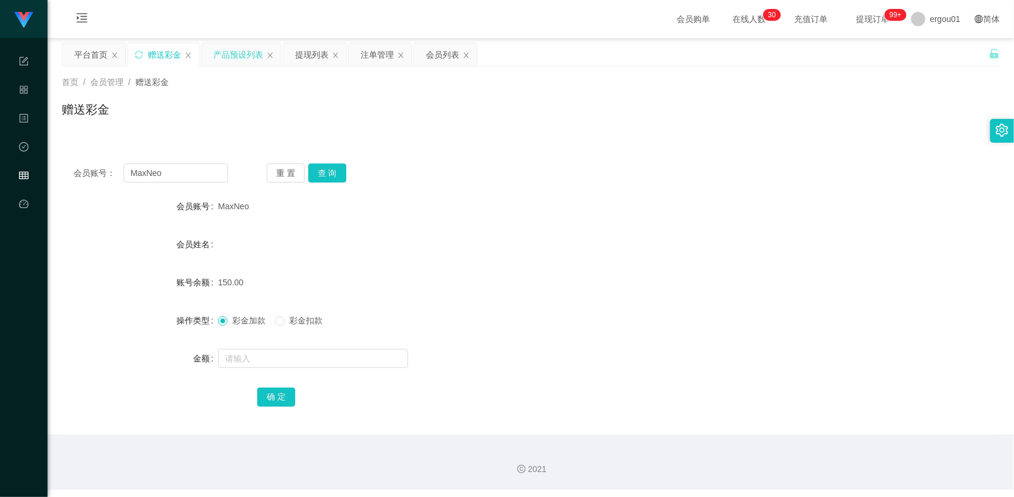
click at [250, 49] on div "产品预设列表" at bounding box center [238, 54] width 50 height 23
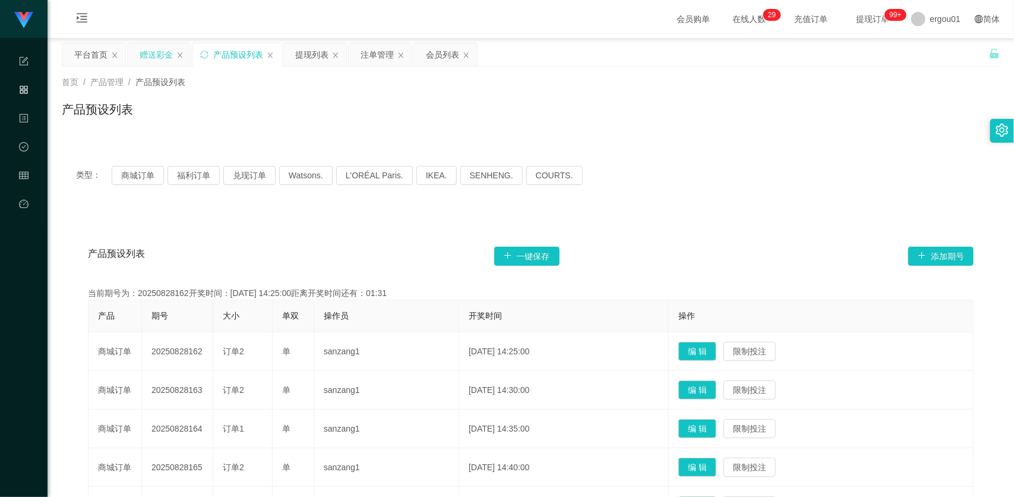
click at [157, 61] on div "赠送彩金" at bounding box center [156, 54] width 33 height 23
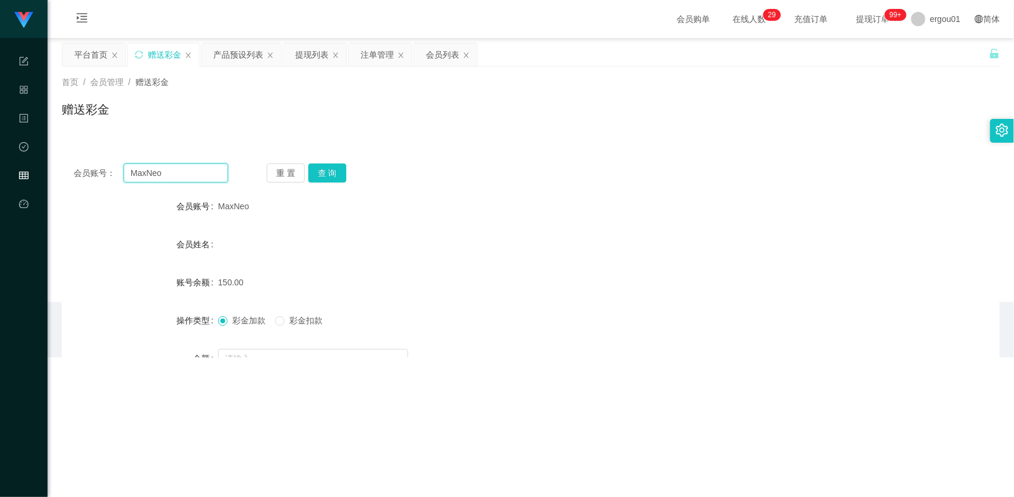
click at [176, 168] on input "MaxNeo" at bounding box center [176, 172] width 105 height 19
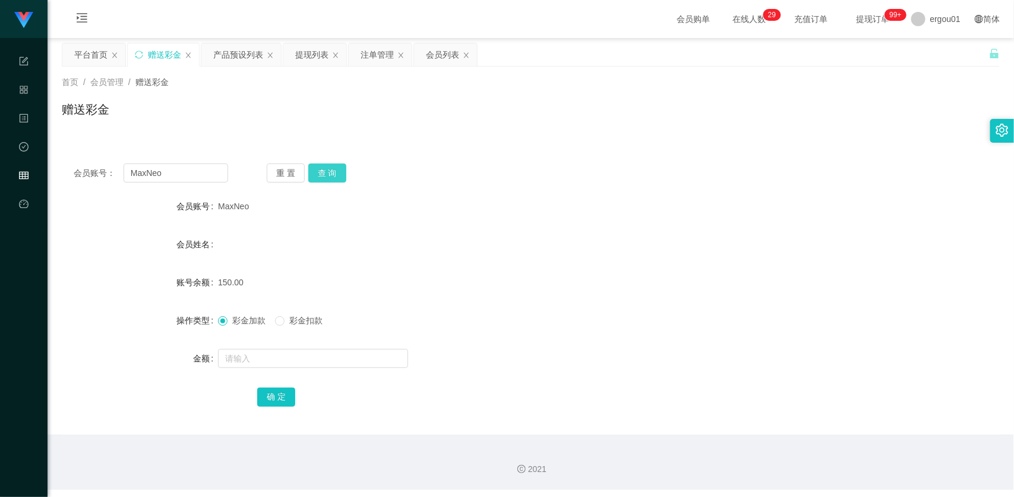
click at [336, 173] on button "查 询" at bounding box center [327, 172] width 38 height 19
click at [387, 52] on div "注单管理" at bounding box center [377, 54] width 33 height 23
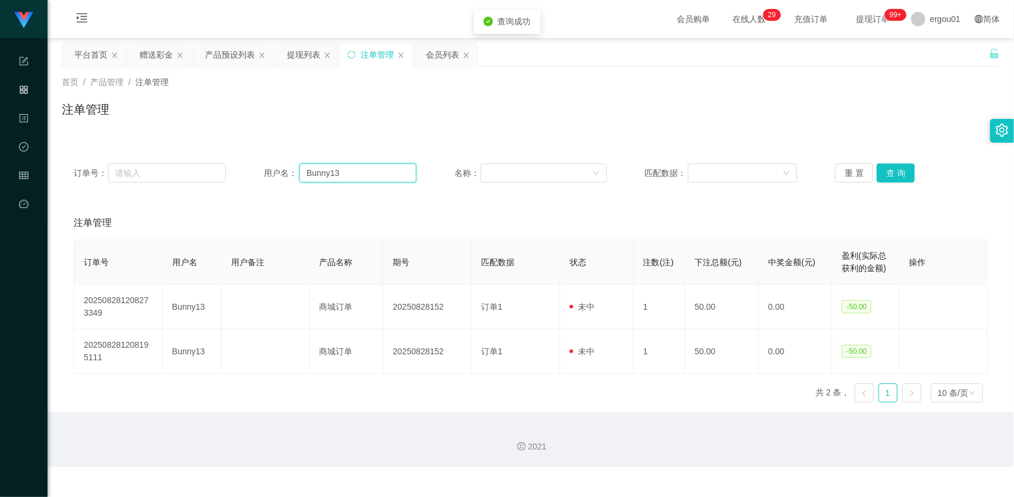
click at [351, 175] on input "Bunny13" at bounding box center [357, 172] width 117 height 19
paste input "MaxNeo"
type input "MaxNeo"
click at [907, 162] on div "订单号： 用户名： MaxNeo 名称： 匹配数据： 重 置 查 询" at bounding box center [531, 173] width 938 height 43
click at [904, 174] on button "查 询" at bounding box center [896, 172] width 38 height 19
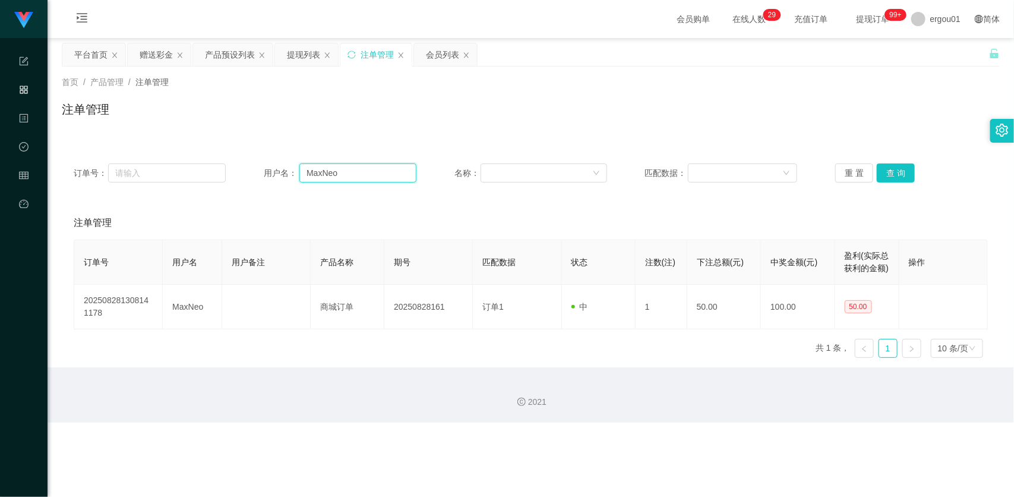
click at [376, 176] on input "MaxNeo" at bounding box center [357, 172] width 117 height 19
drag, startPoint x: 306, startPoint y: 56, endPoint x: 309, endPoint y: 65, distance: 9.4
click at [306, 56] on div "提现列表" at bounding box center [303, 54] width 33 height 23
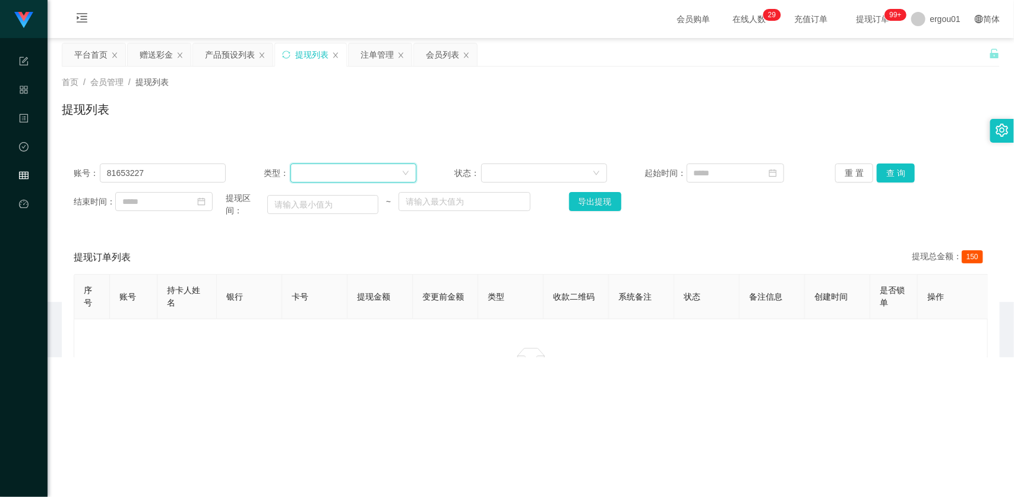
click at [307, 177] on div at bounding box center [350, 173] width 104 height 18
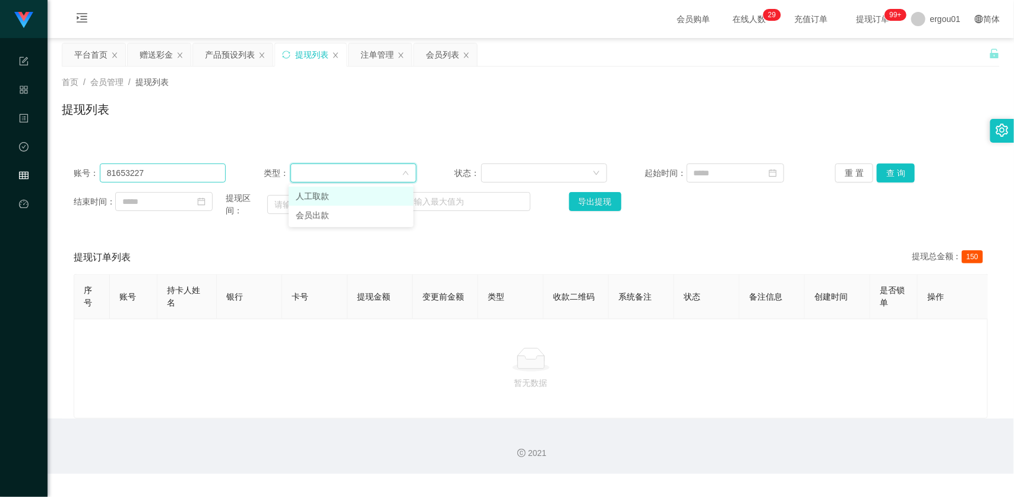
drag, startPoint x: 167, startPoint y: 159, endPoint x: 167, endPoint y: 170, distance: 11.3
click at [167, 161] on div "账号： 81653227 类型： 状态： 起始时间： 重 置 查 询 结束时间： 提现区间： ~ 导出提现" at bounding box center [531, 190] width 938 height 77
click at [167, 170] on input "81653227" at bounding box center [163, 172] width 127 height 19
paste input "MaxNeo"
type input "MaxNeo"
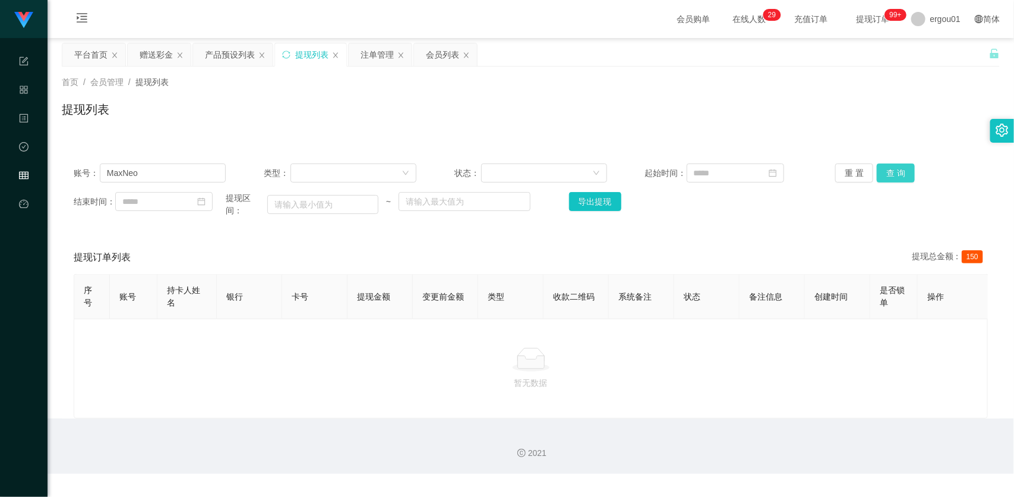
click at [902, 170] on button "查 询" at bounding box center [896, 172] width 38 height 19
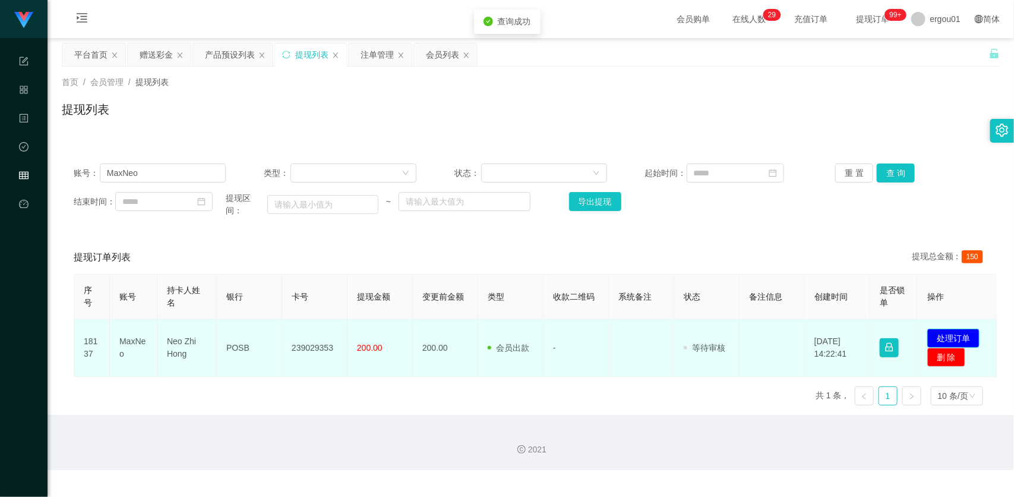
click at [948, 333] on button "处理订单" at bounding box center [953, 338] width 52 height 19
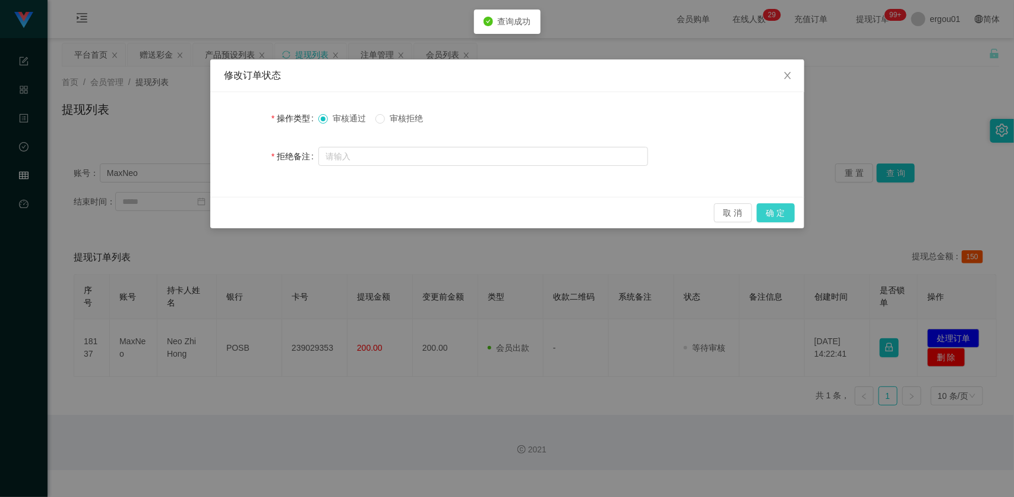
click at [765, 214] on button "确 定" at bounding box center [776, 212] width 38 height 19
